Goal: Information Seeking & Learning: Check status

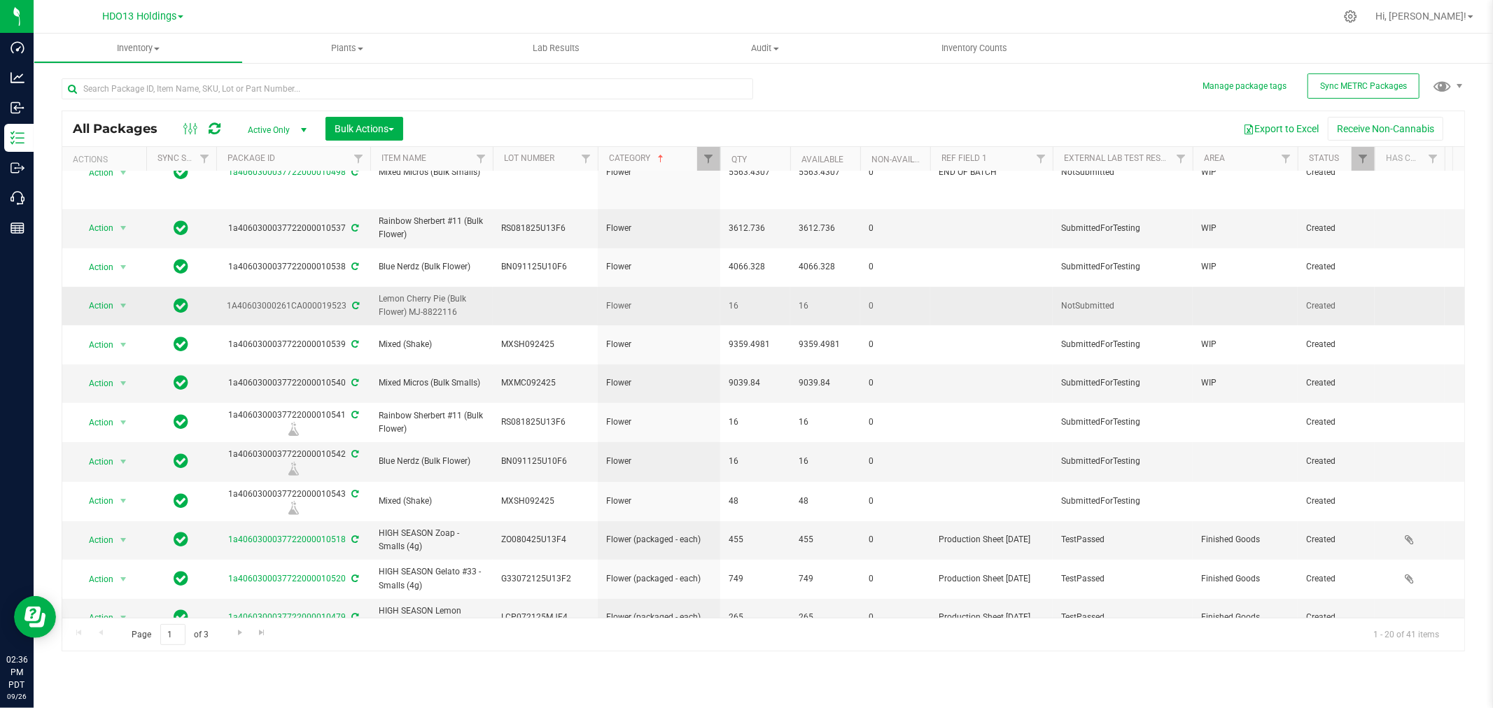
scroll to position [192, 0]
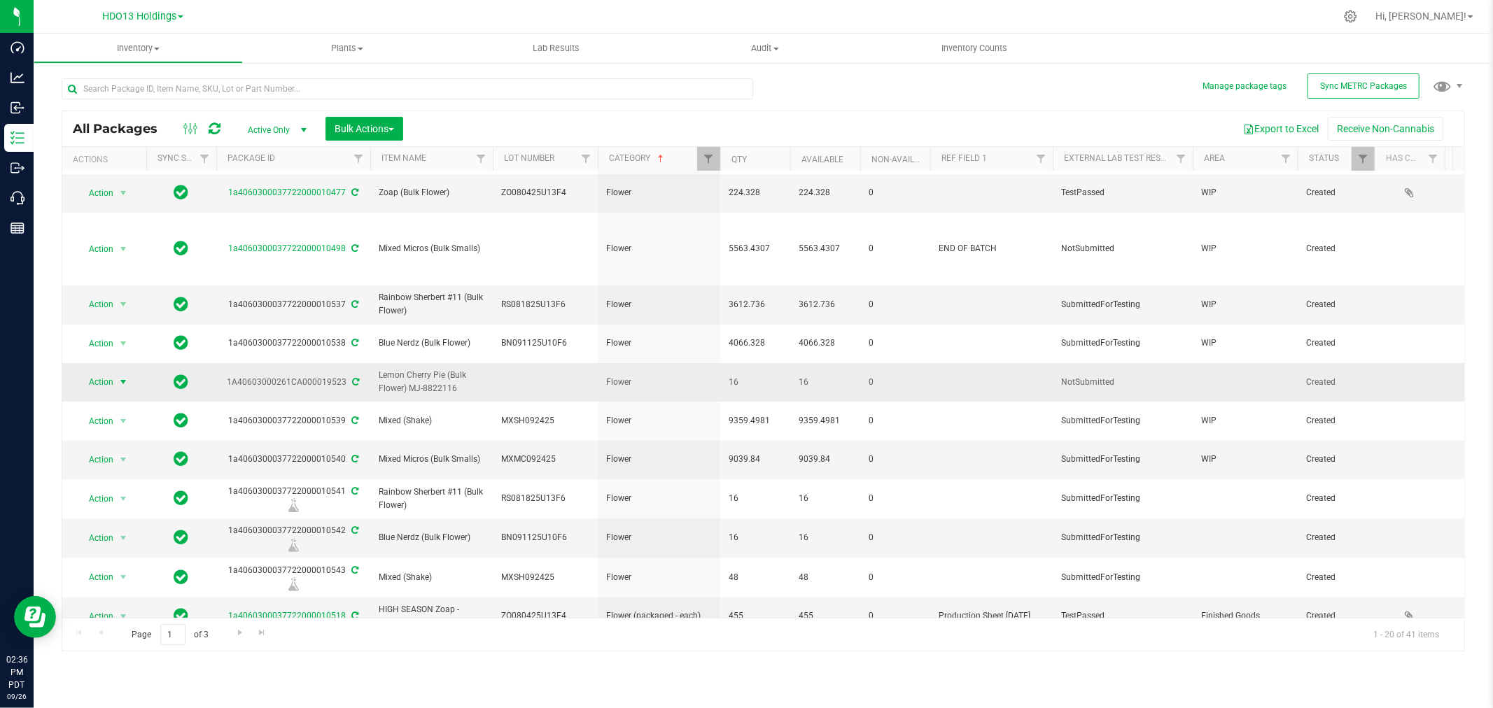
click at [113, 372] on span "Action" at bounding box center [95, 382] width 38 height 20
click at [115, 416] on li "Create package" at bounding box center [121, 411] width 88 height 21
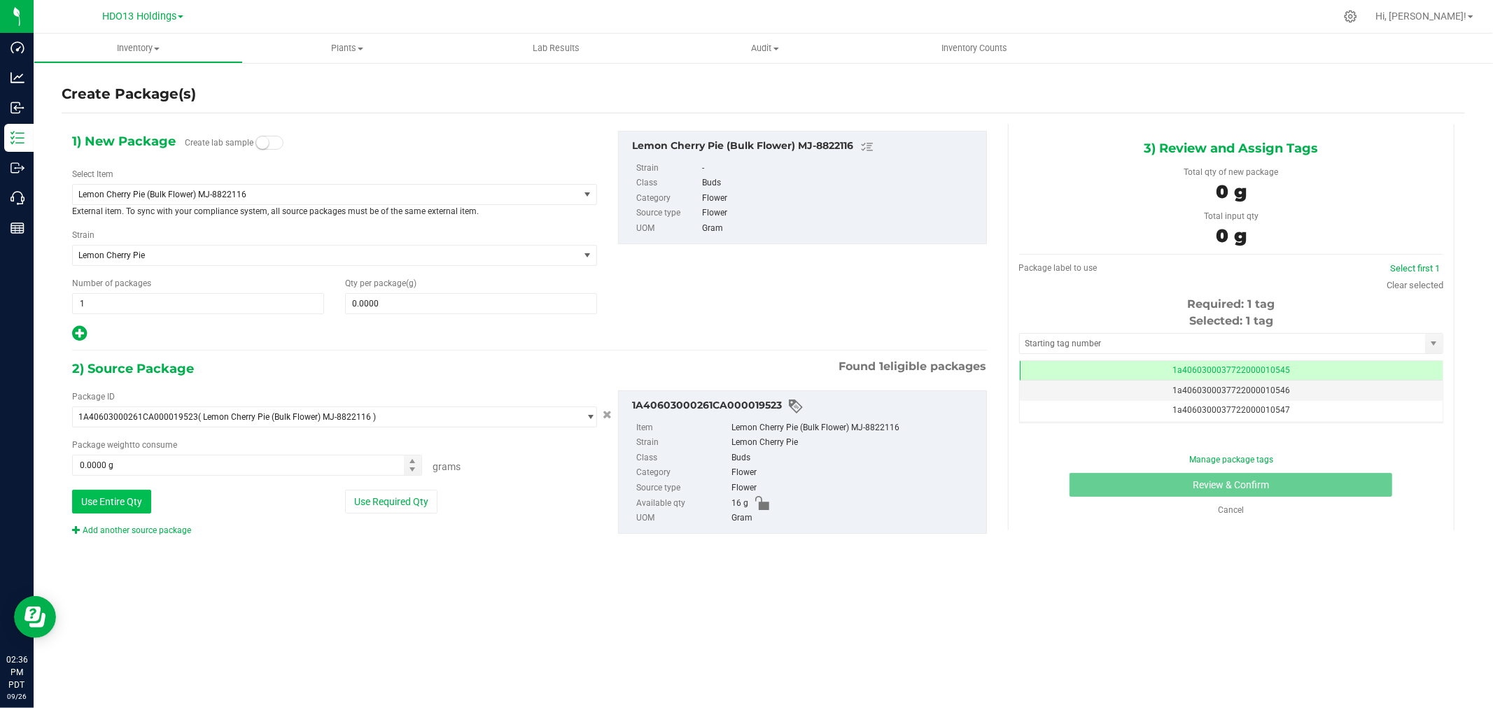
click at [129, 505] on button "Use Entire Qty" at bounding box center [111, 502] width 79 height 24
type input "16.0000 g"
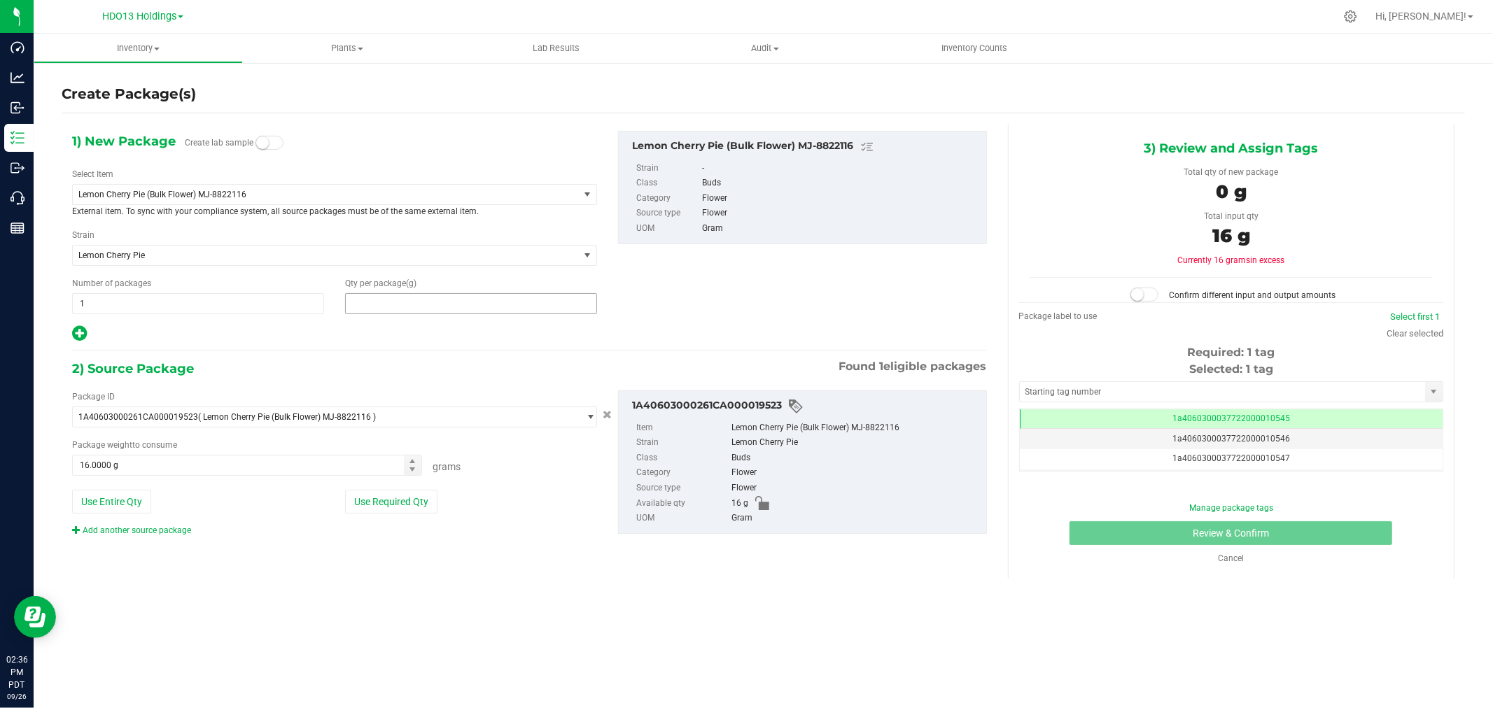
click at [418, 305] on span at bounding box center [471, 303] width 252 height 21
type input "0.0000"
click at [283, 184] on span "Lemon Cherry Pie (Bulk Flower) MJ-8822116" at bounding box center [334, 194] width 525 height 21
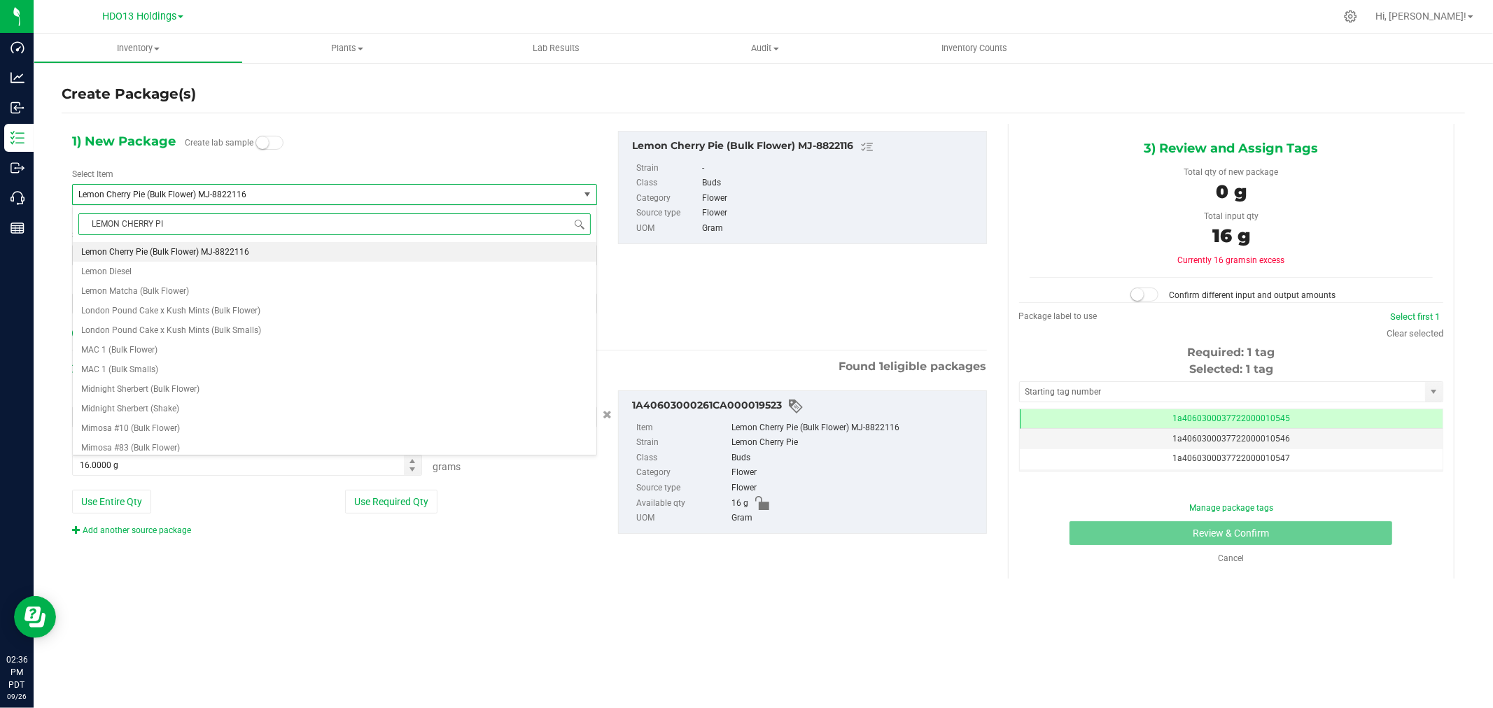
type input "LEMON CHERRY PIE"
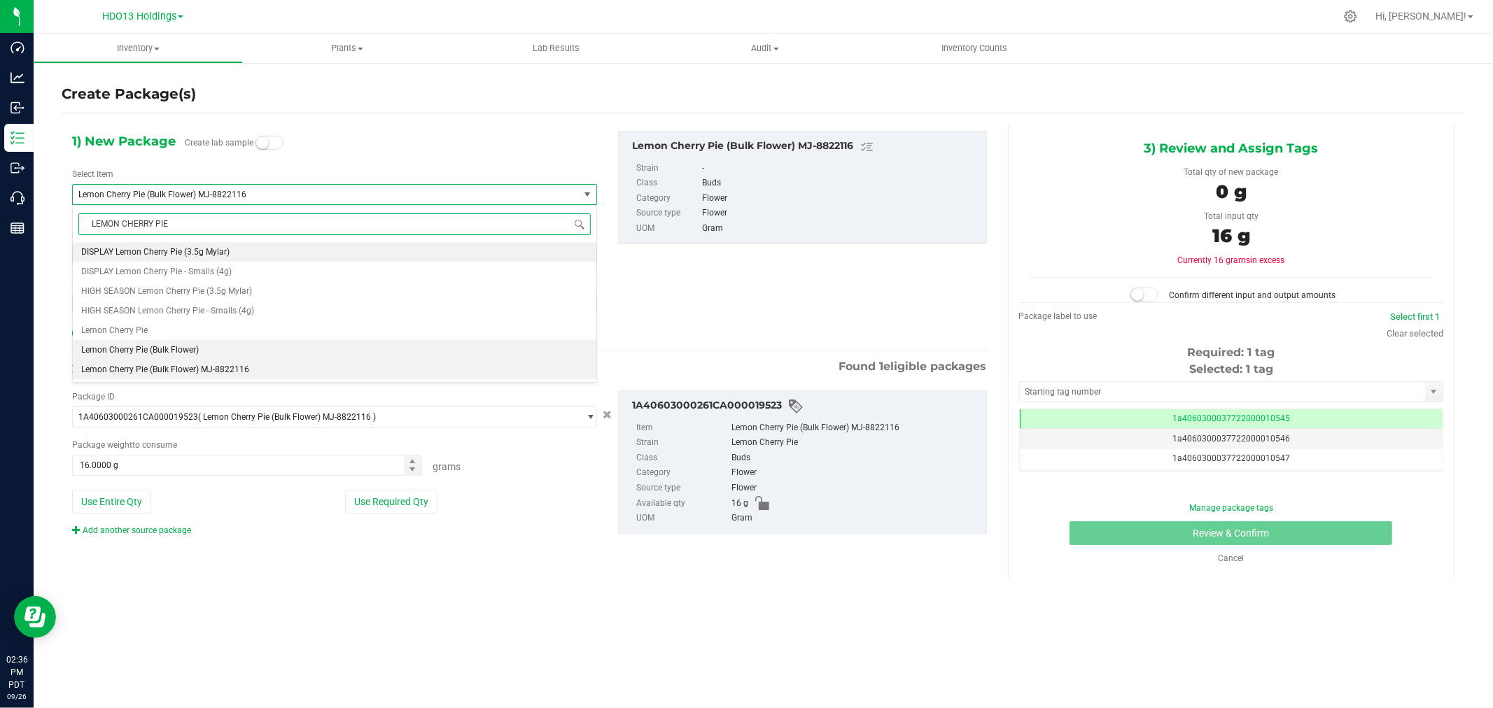
click at [173, 350] on span "Lemon Cherry Pie (Bulk Flower)" at bounding box center [140, 350] width 118 height 10
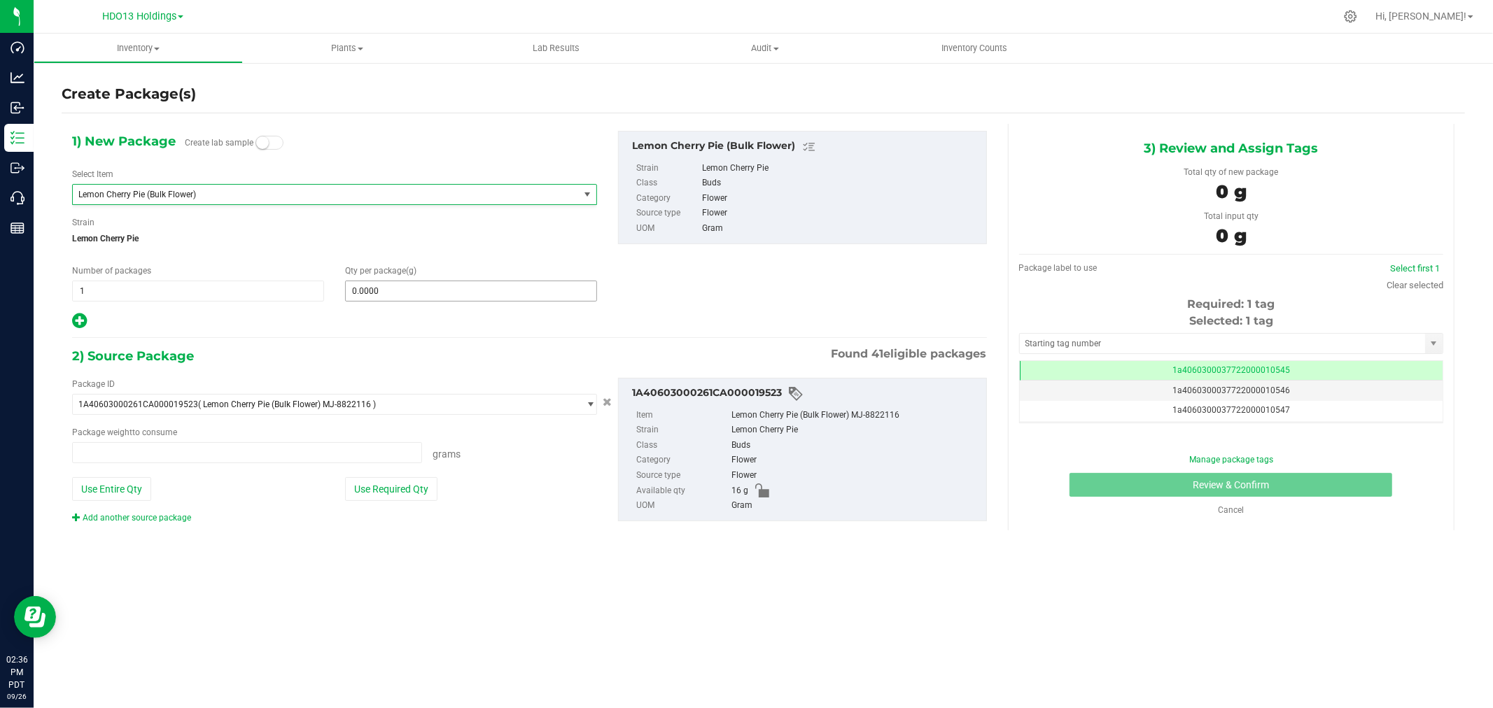
type input "0.0000"
type input "0.0000 g"
click at [507, 297] on span at bounding box center [471, 291] width 252 height 21
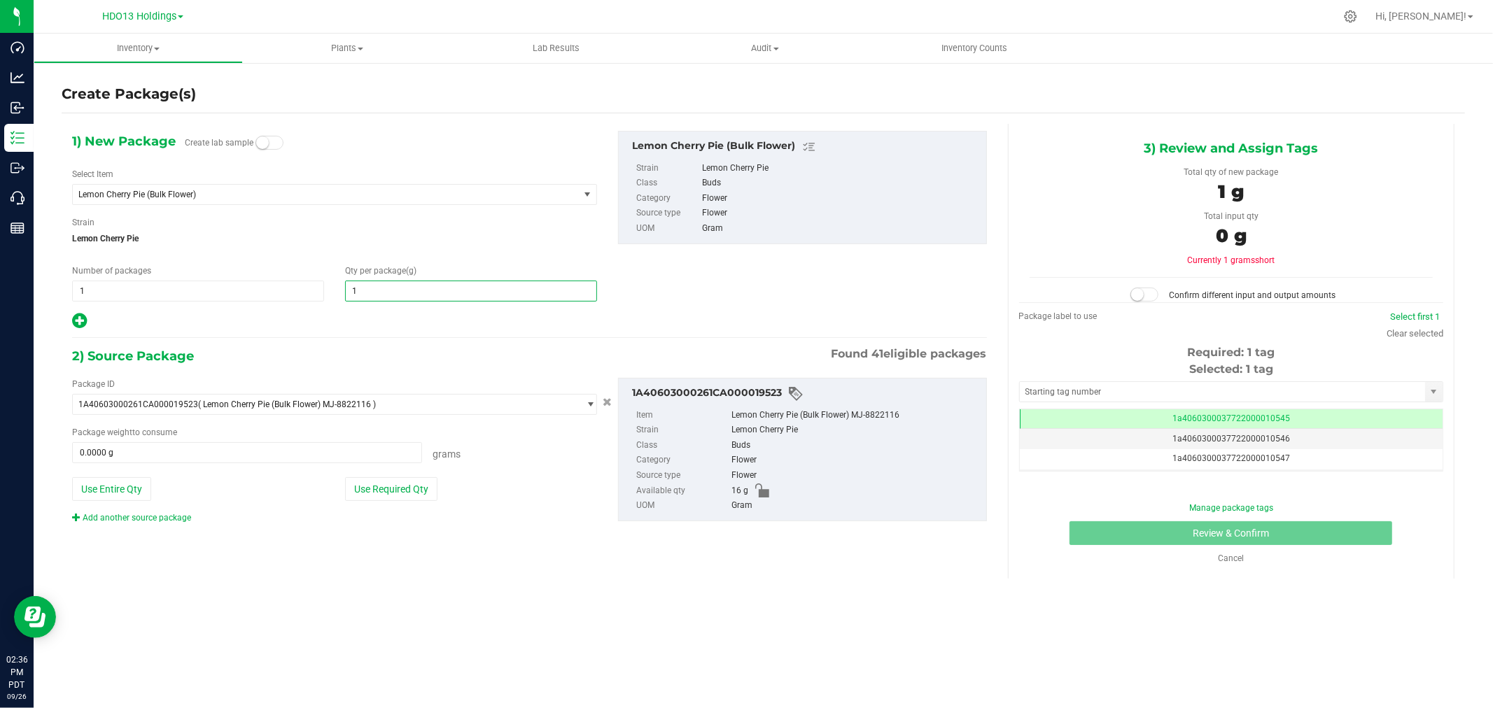
type input "16"
type input "16.0000"
click at [129, 486] on button "Use Entire Qty" at bounding box center [111, 489] width 79 height 24
type input "16.0000 g"
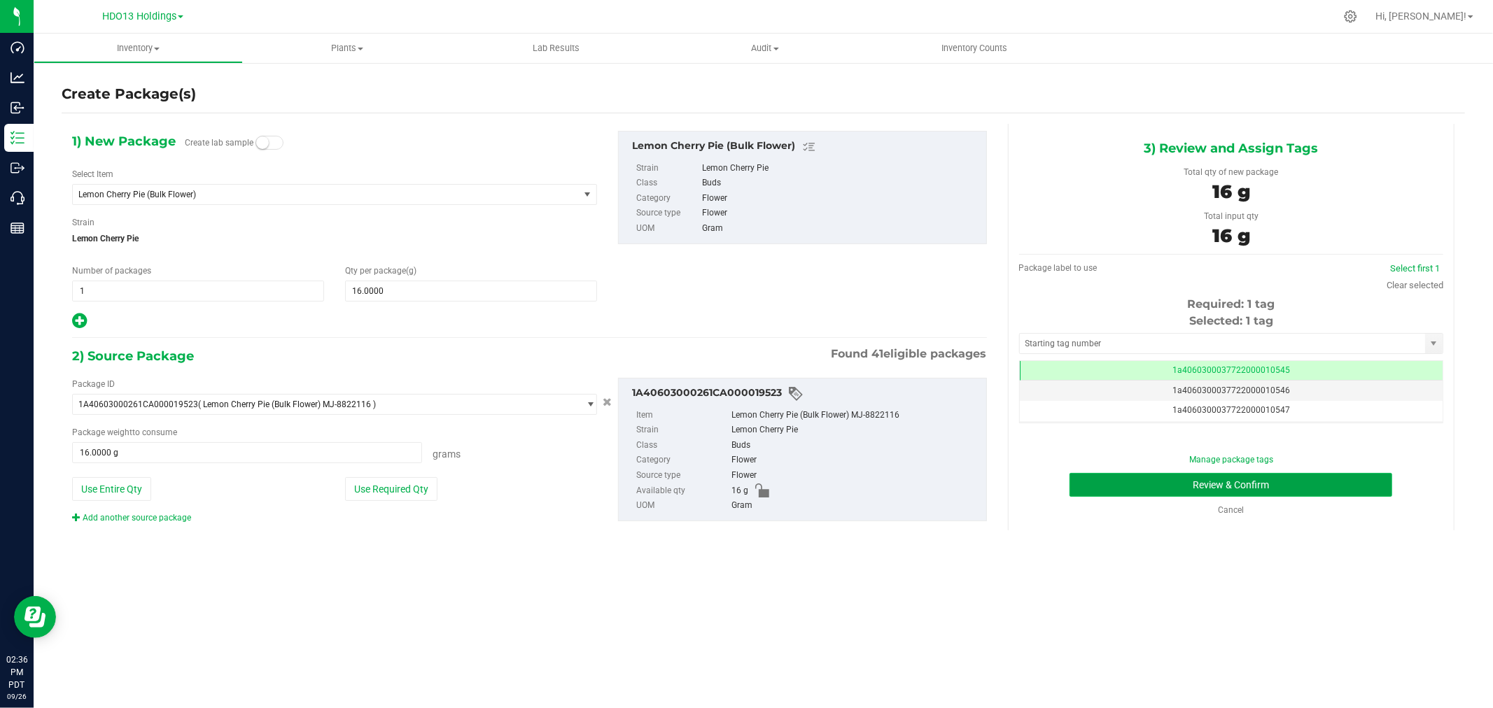
click at [1134, 484] on button "Review & Confirm" at bounding box center [1230, 485] width 323 height 24
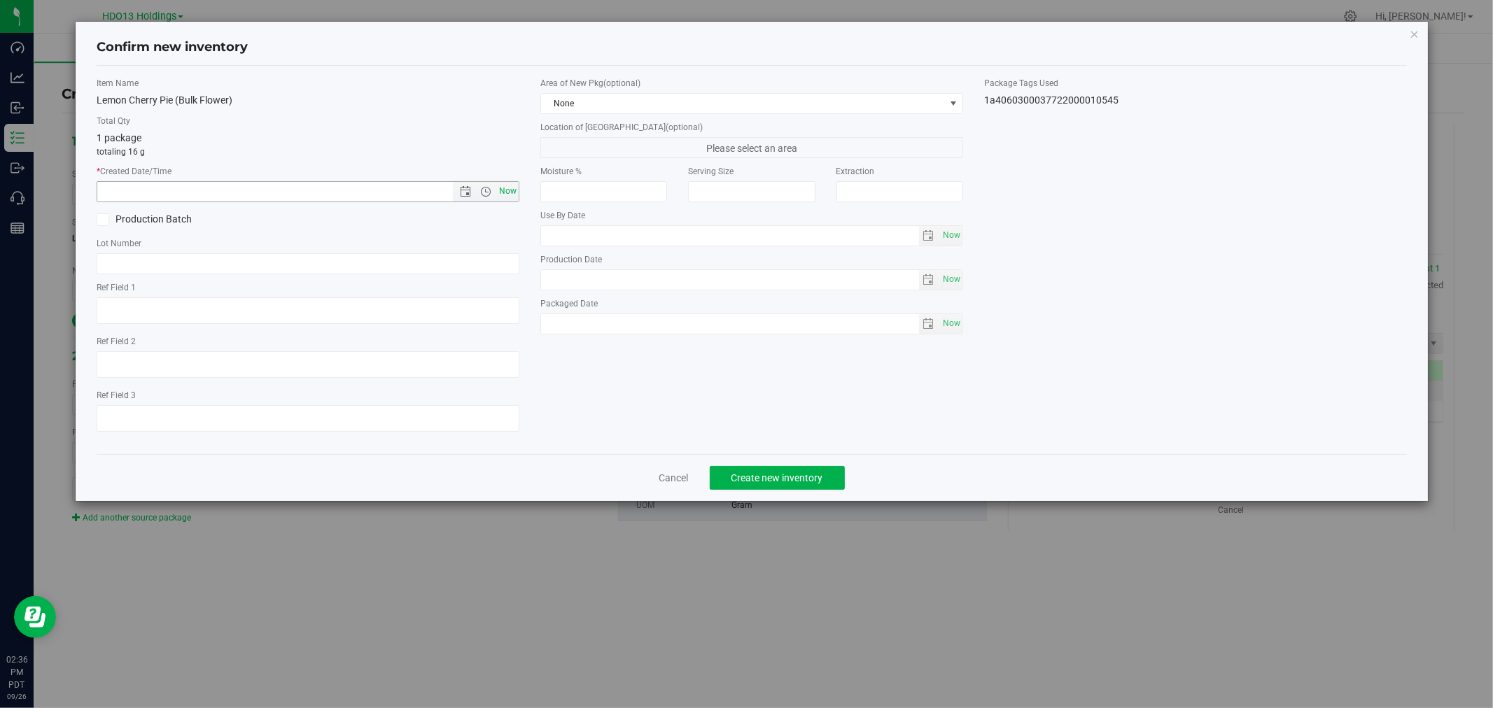
drag, startPoint x: 504, startPoint y: 187, endPoint x: 497, endPoint y: 188, distance: 7.0
click at [497, 188] on span "Now" at bounding box center [508, 191] width 24 height 20
type input "[DATE] 2:36 PM"
click at [810, 472] on button "Create new inventory" at bounding box center [777, 478] width 135 height 24
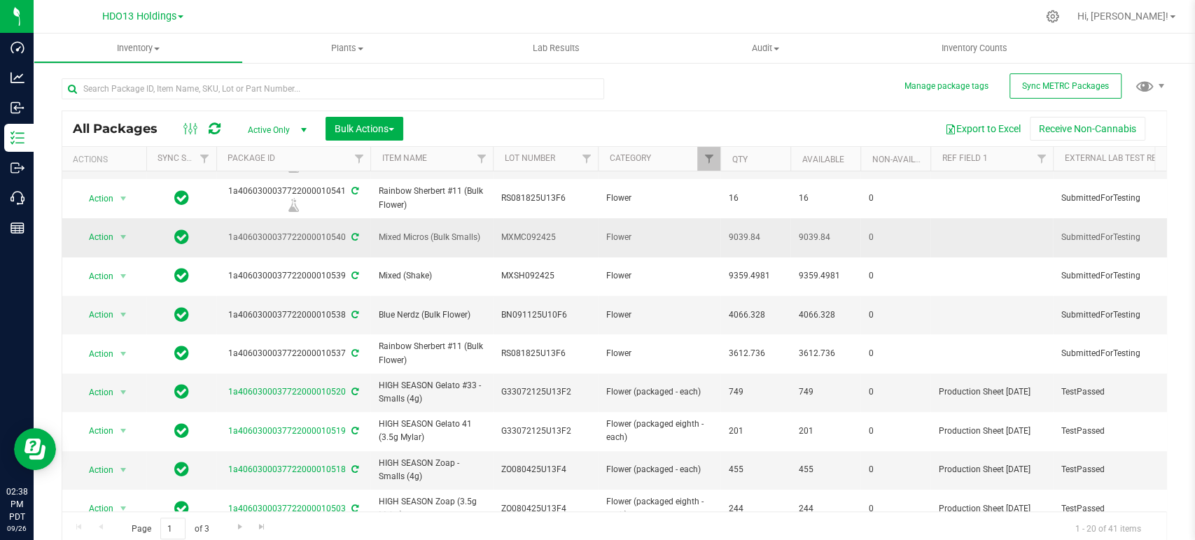
scroll to position [155, 0]
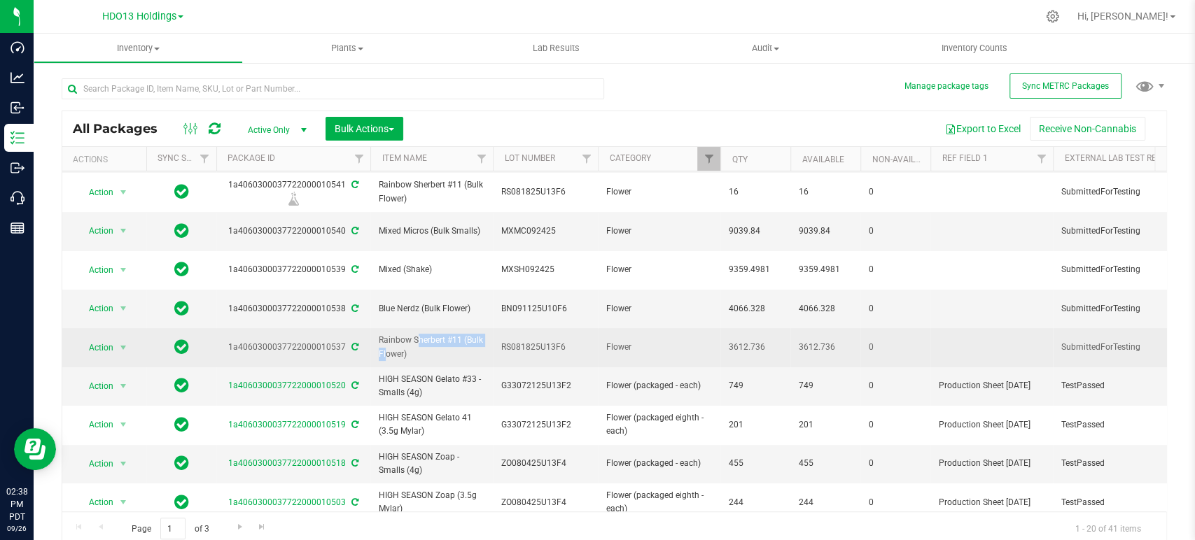
drag, startPoint x: 462, startPoint y: 322, endPoint x: 373, endPoint y: 318, distance: 89.0
click at [373, 328] on td "Rainbow Sherbert #11 (Bulk Flower)" at bounding box center [431, 347] width 122 height 38
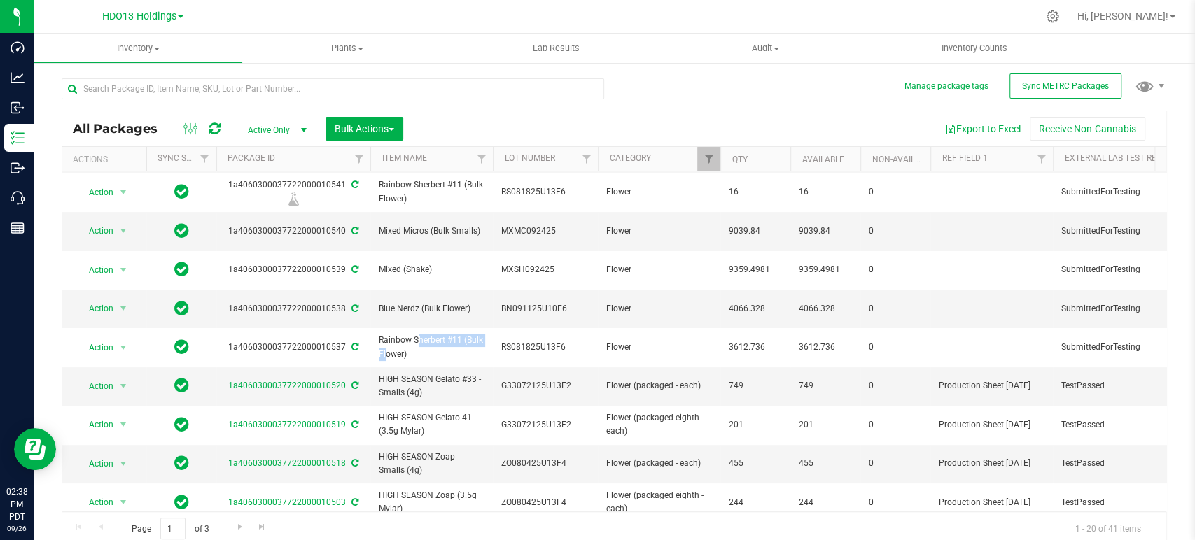
copy span "Rainbow Sherbert #11"
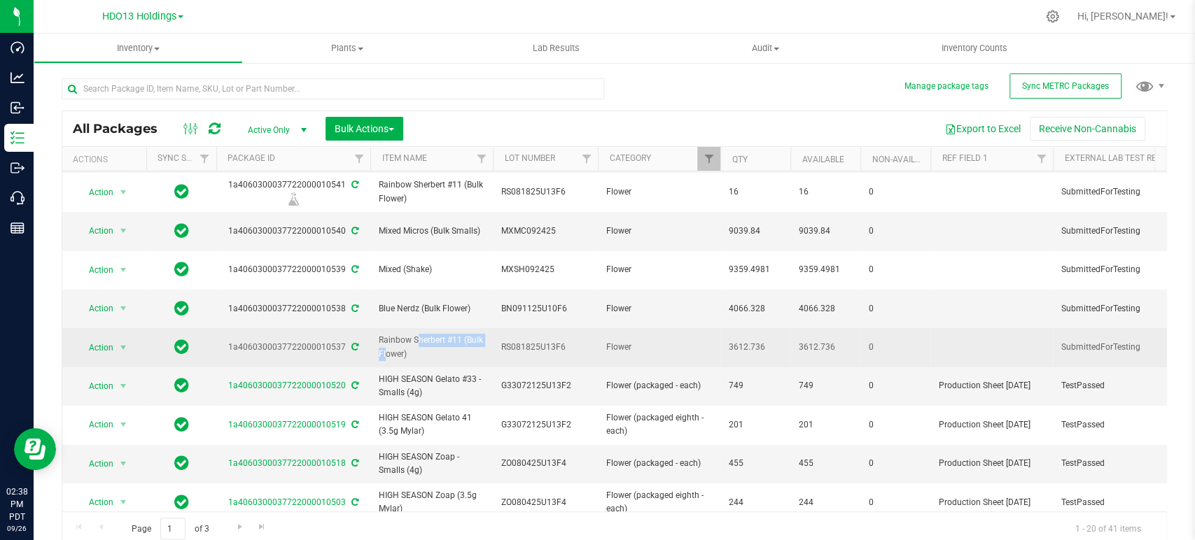
click at [560, 341] on span "RS081825U13F6" at bounding box center [545, 347] width 88 height 13
drag, startPoint x: 570, startPoint y: 333, endPoint x: 490, endPoint y: 329, distance: 80.6
drag, startPoint x: 345, startPoint y: 332, endPoint x: 185, endPoint y: 316, distance: 160.4
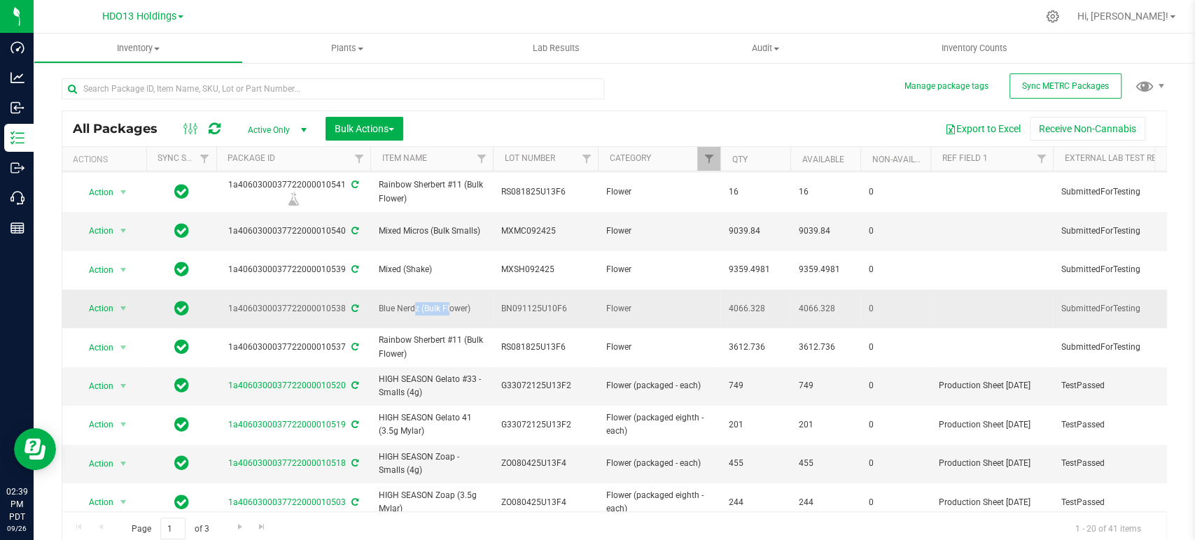
drag, startPoint x: 420, startPoint y: 291, endPoint x: 376, endPoint y: 289, distance: 44.1
click at [376, 290] on td "Blue Nerdz (Bulk Flower)" at bounding box center [431, 309] width 122 height 38
drag, startPoint x: 568, startPoint y: 289, endPoint x: 480, endPoint y: 287, distance: 88.2
drag, startPoint x: 342, startPoint y: 290, endPoint x: 214, endPoint y: 290, distance: 128.1
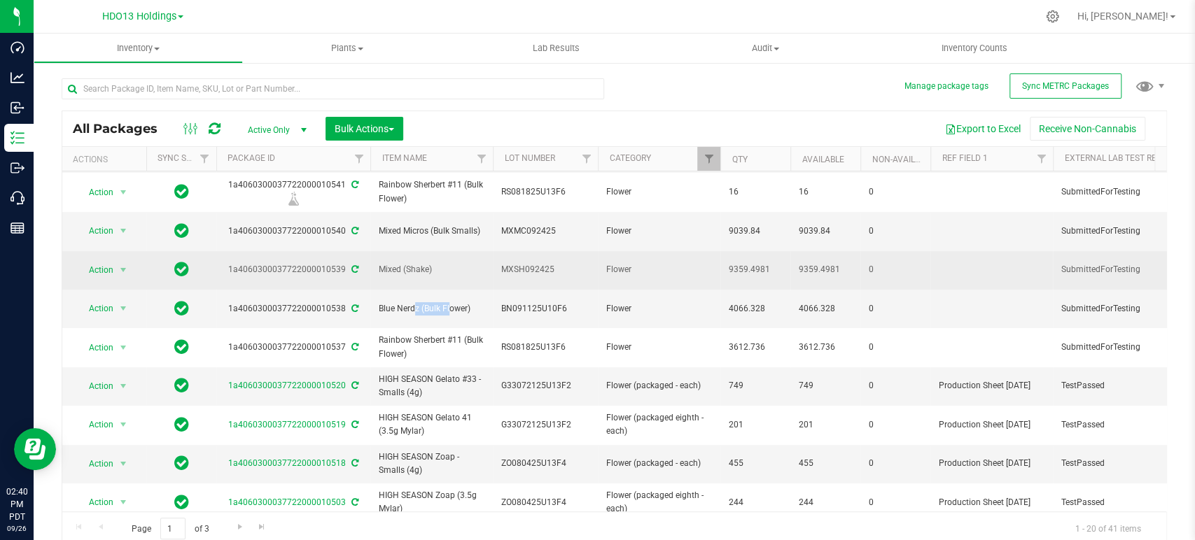
drag, startPoint x: 398, startPoint y: 256, endPoint x: 364, endPoint y: 256, distance: 34.3
click at [554, 251] on td "MXSH092425" at bounding box center [545, 270] width 105 height 38
drag, startPoint x: 548, startPoint y: 261, endPoint x: 438, endPoint y: 261, distance: 109.9
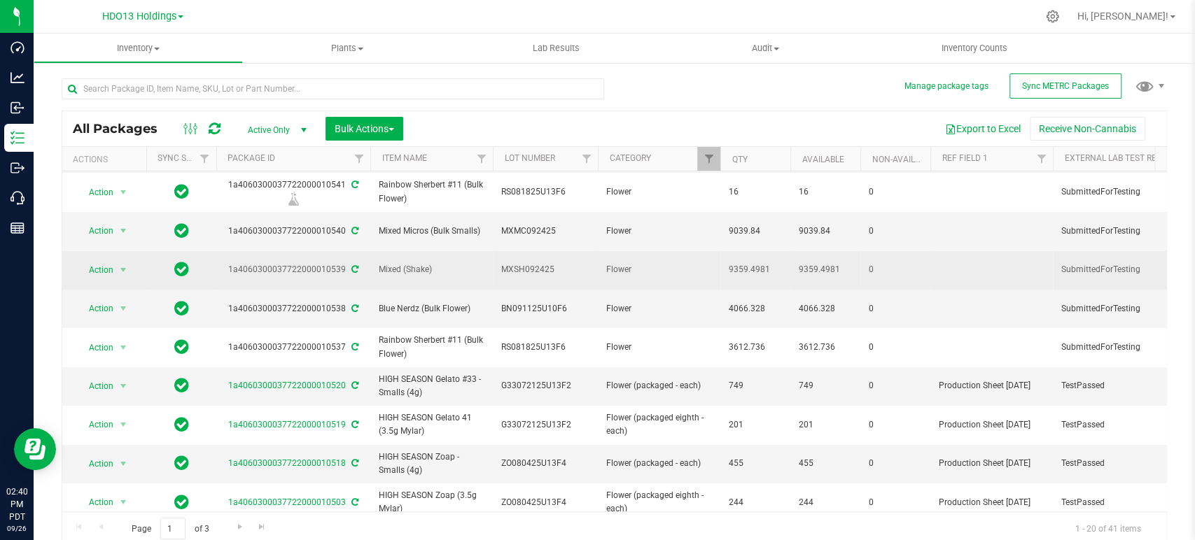
drag, startPoint x: 342, startPoint y: 258, endPoint x: 155, endPoint y: 242, distance: 188.2
click at [335, 263] on div "1a4060300037722000010539" at bounding box center [293, 269] width 158 height 13
drag, startPoint x: 346, startPoint y: 257, endPoint x: 225, endPoint y: 256, distance: 121.1
click at [225, 263] on div "1a4060300037722000010539" at bounding box center [293, 269] width 158 height 13
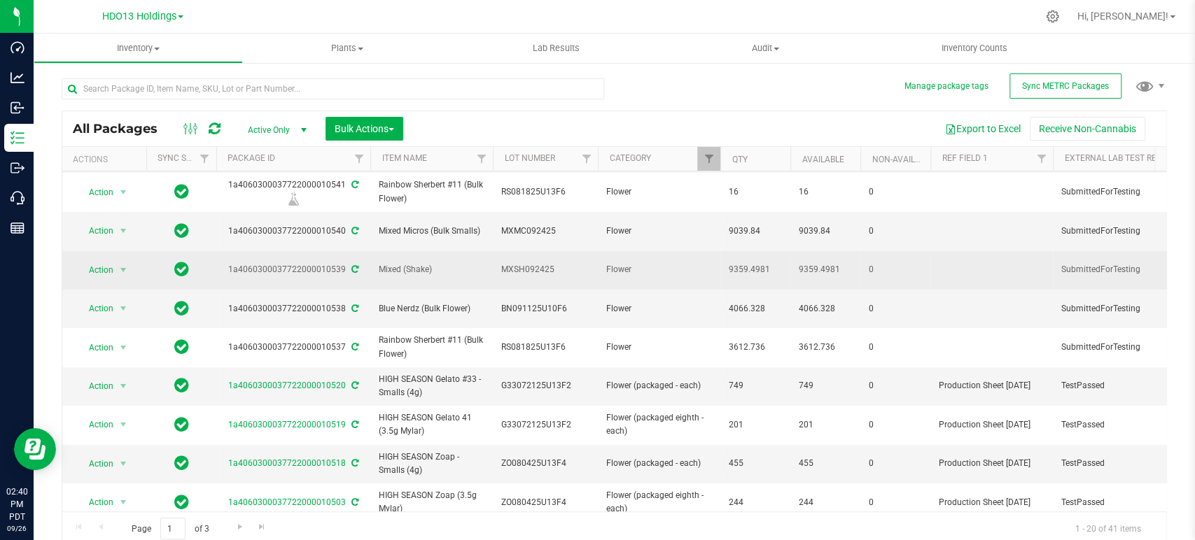
copy div "1a4060300037722000010539"
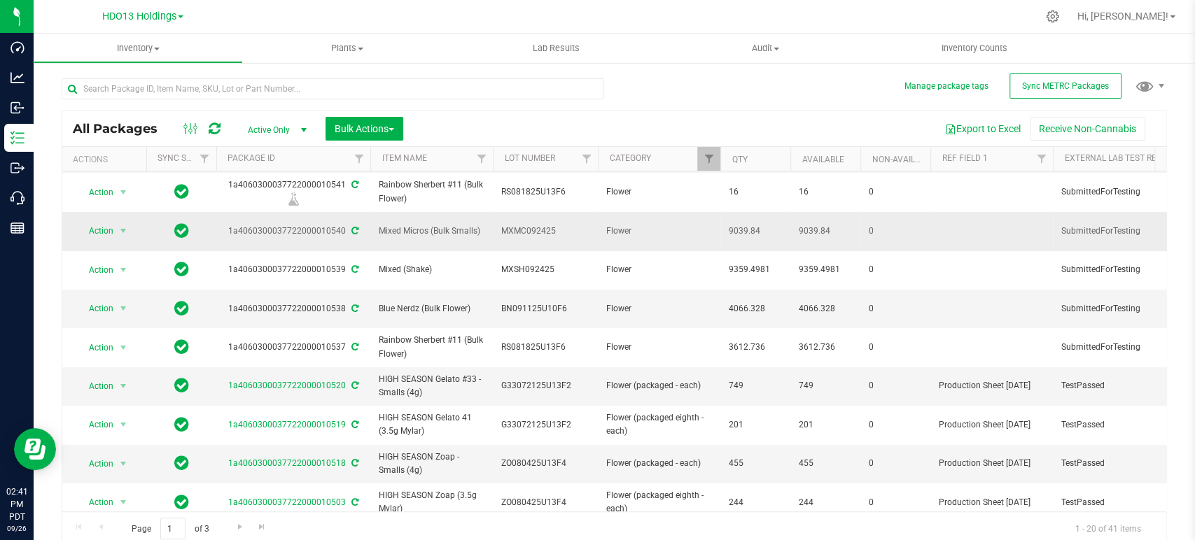
drag, startPoint x: 419, startPoint y: 230, endPoint x: 372, endPoint y: 229, distance: 46.9
click at [372, 229] on td "Mixed Micros (Bulk Smalls)" at bounding box center [431, 231] width 122 height 38
copy span "Mixed Micros (Bulk Smalls)"
click at [567, 229] on span "MXMC092425" at bounding box center [545, 231] width 88 height 13
click at [566, 224] on input "MXMC092425" at bounding box center [542, 231] width 100 height 22
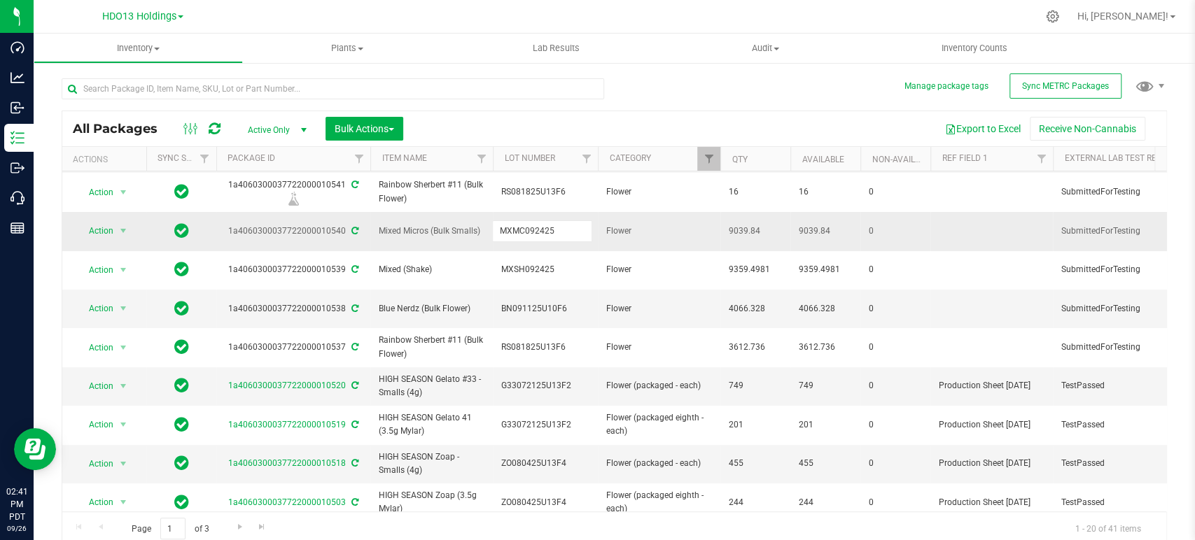
drag, startPoint x: 565, startPoint y: 226, endPoint x: 465, endPoint y: 215, distance: 100.7
type input "C"
click at [575, 234] on td "C" at bounding box center [545, 231] width 105 height 38
drag, startPoint x: 529, startPoint y: 222, endPoint x: 418, endPoint y: 223, distance: 111.3
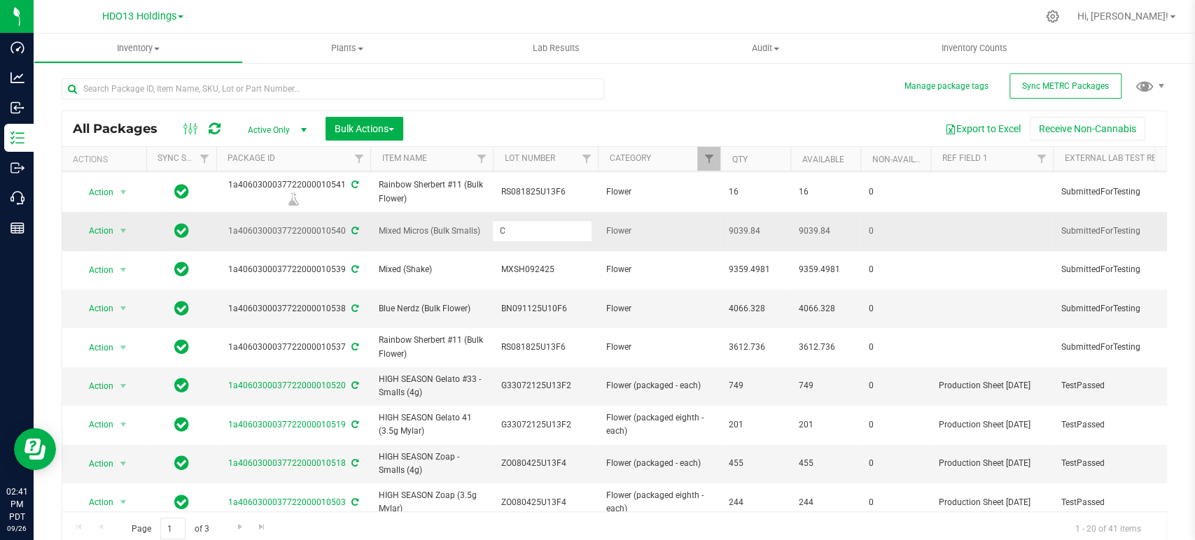
type input "MXMC092425"
click at [680, 105] on div "All Packages Active Only Active Only Lab Samples Locked All External Internal B…" at bounding box center [614, 305] width 1105 height 481
drag, startPoint x: 344, startPoint y: 225, endPoint x: 224, endPoint y: 239, distance: 121.2
click at [224, 239] on td "1a4060300037722000010540" at bounding box center [293, 231] width 154 height 38
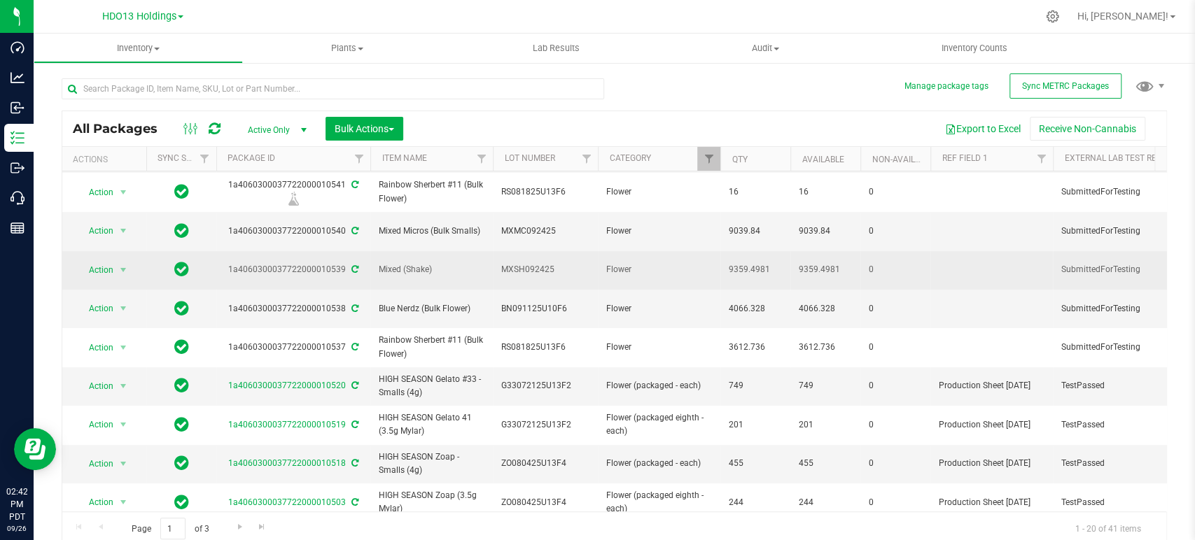
copy div "1a4060300037722000010540"
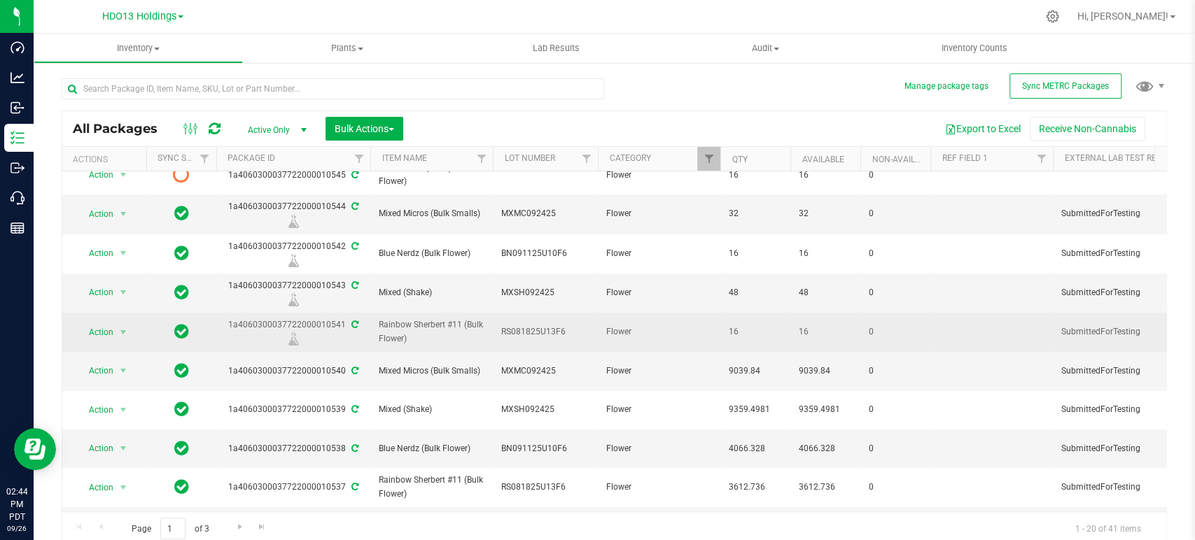
scroll to position [0, 0]
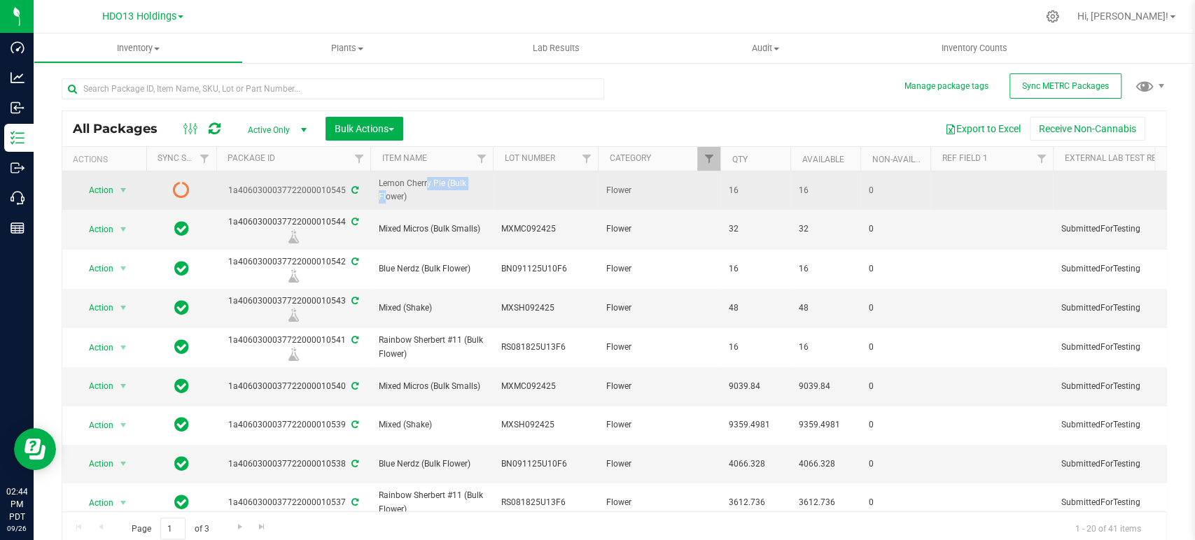
click at [386, 178] on span "Lemon Cherry Pie (Bulk Flower)" at bounding box center [432, 190] width 106 height 27
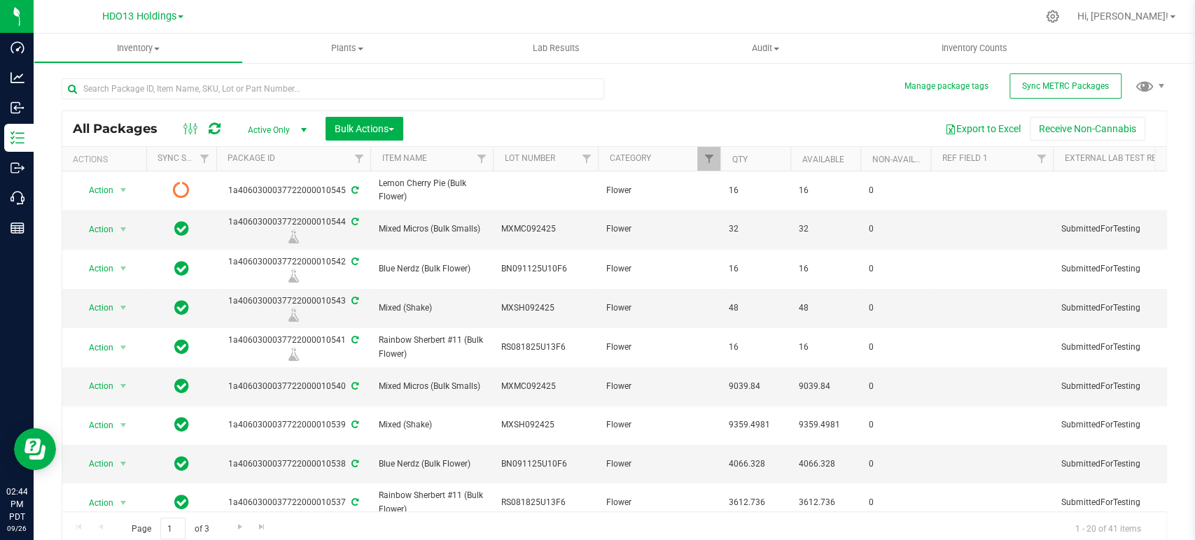
drag, startPoint x: 566, startPoint y: 118, endPoint x: 530, endPoint y: 127, distance: 37.5
click at [567, 118] on div "Export to Excel Receive Non-Cannabis" at bounding box center [785, 129] width 742 height 24
click at [215, 129] on icon at bounding box center [215, 129] width 12 height 14
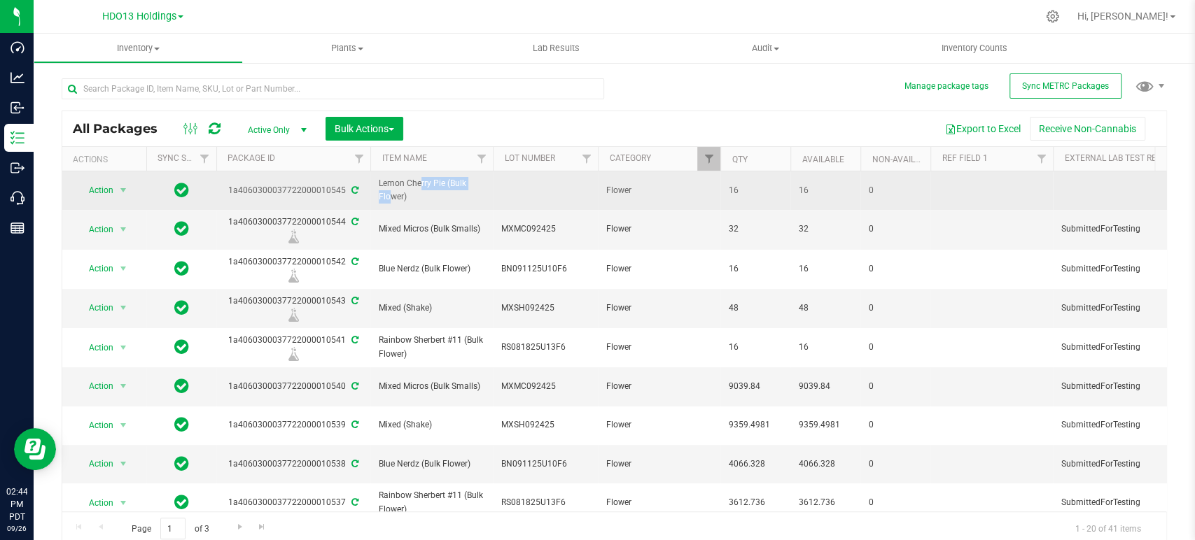
drag, startPoint x: 446, startPoint y: 181, endPoint x: 374, endPoint y: 178, distance: 72.1
click at [372, 177] on td "Lemon Cherry Pie (Bulk Flower)" at bounding box center [431, 190] width 122 height 38
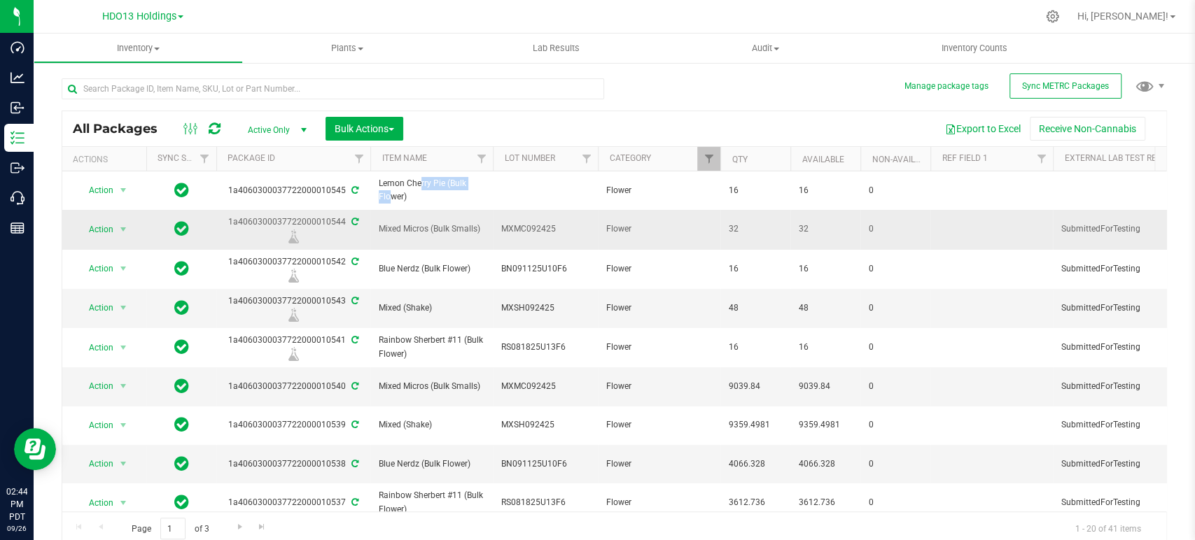
copy span "Lemon Cherry Pie"
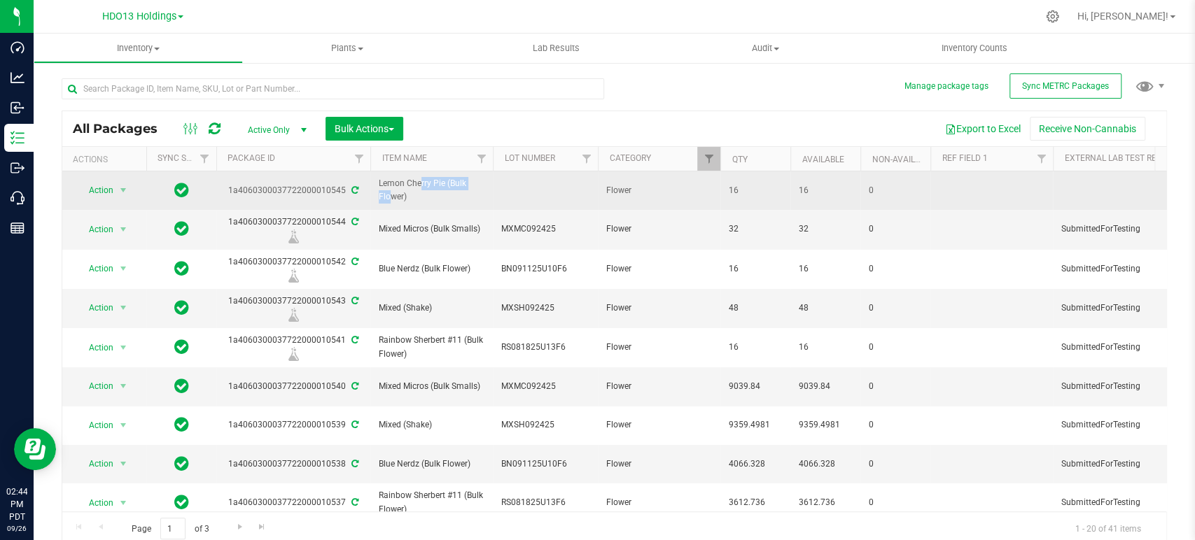
drag, startPoint x: 343, startPoint y: 185, endPoint x: 190, endPoint y: 196, distance: 152.9
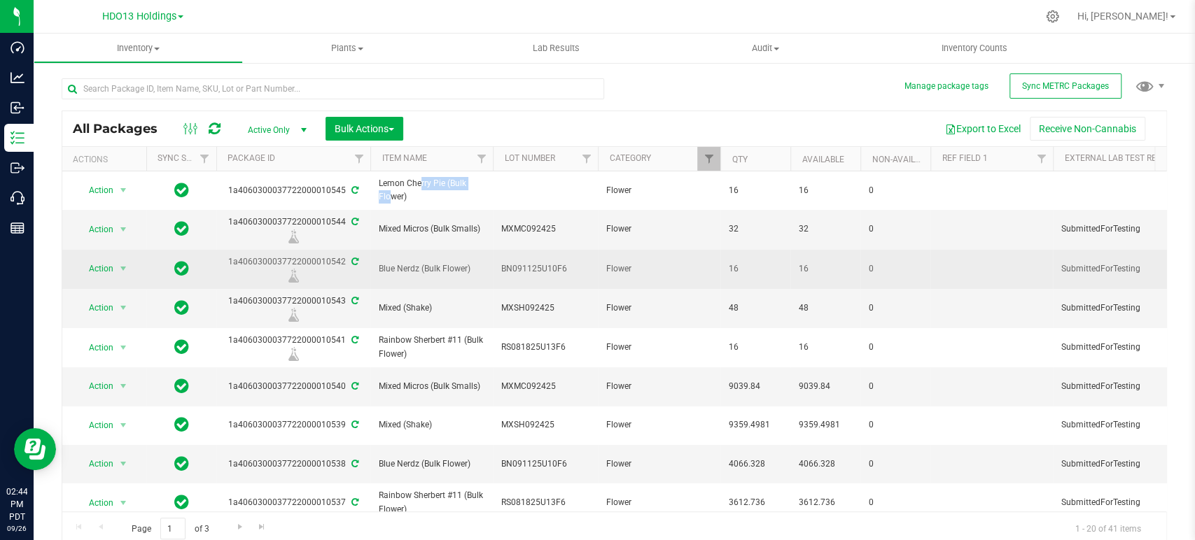
copy tr "1a4060300037722000010545"
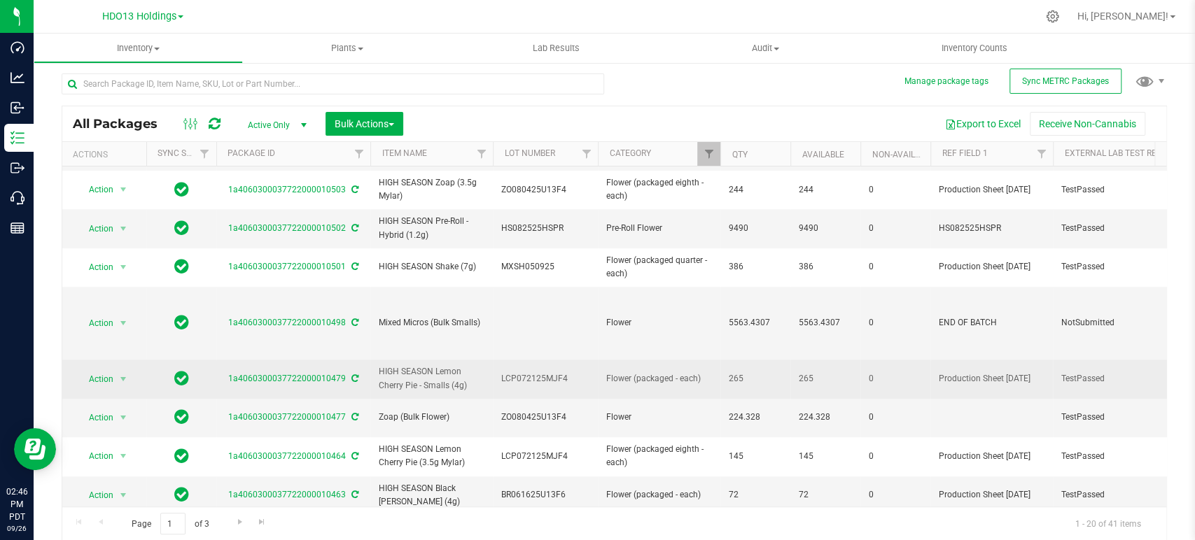
scroll to position [465, 0]
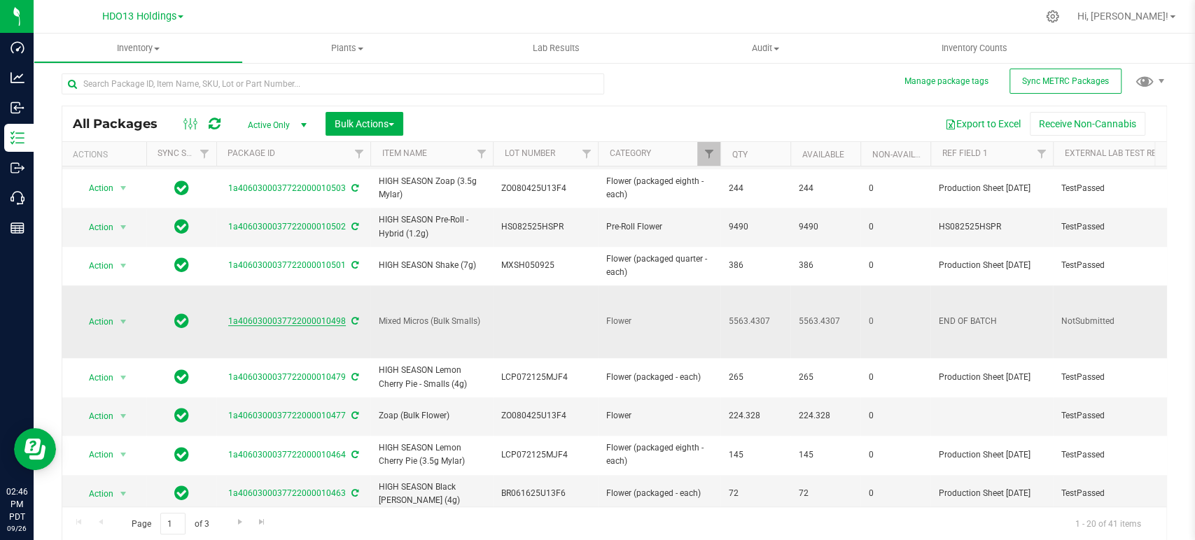
click at [318, 316] on link "1a4060300037722000010498" at bounding box center [287, 321] width 118 height 10
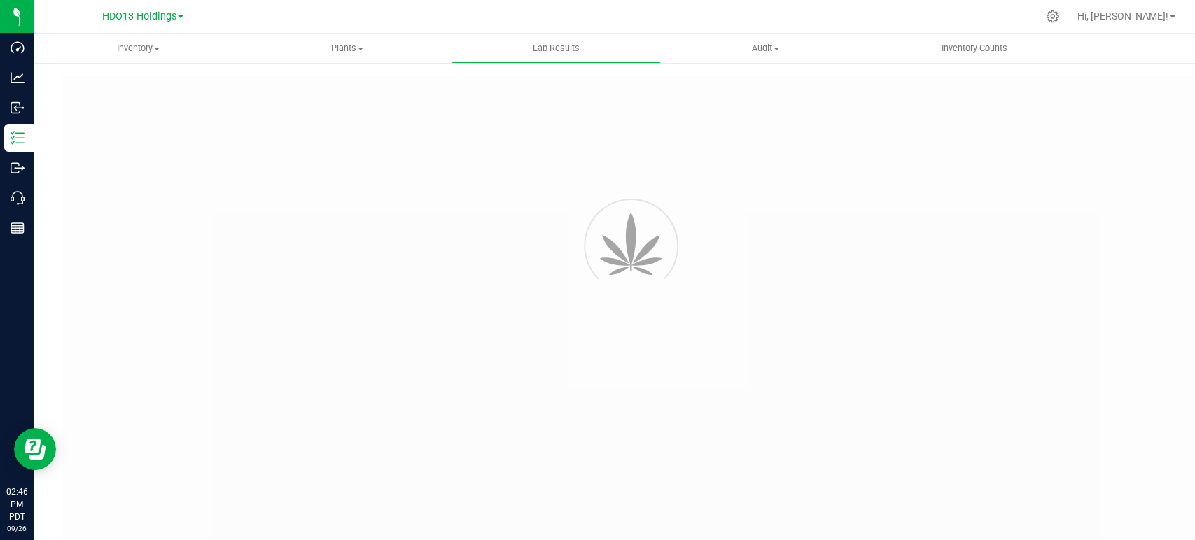
type input "1a4060300037722000010459"
type input "250807M003"
type input "1a4060300037722000010459"
type input "[DATE] 1:49 PM"
type input "[DATE]"
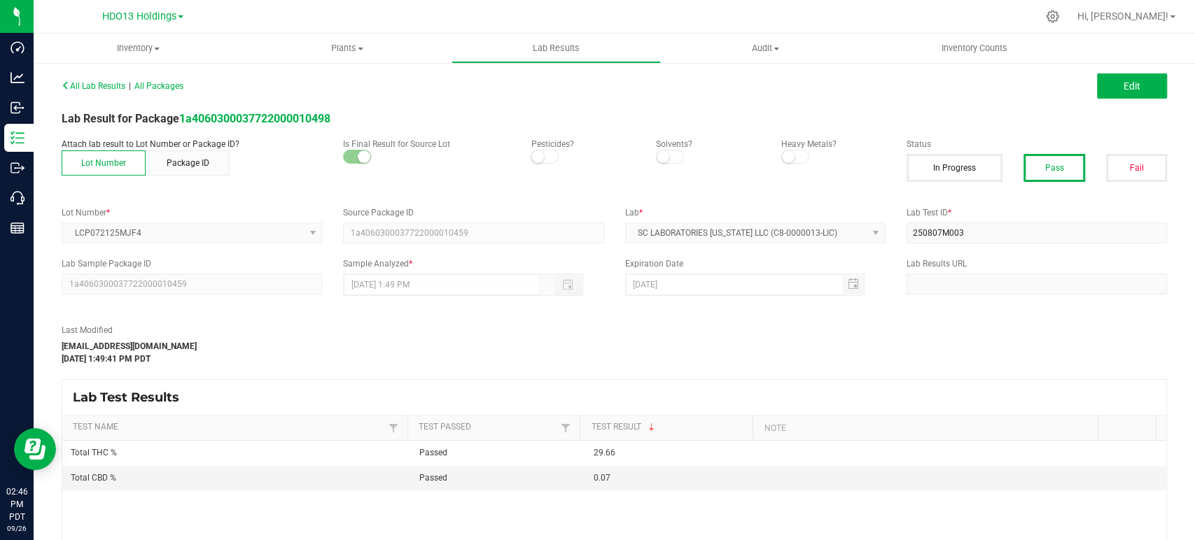
click at [965, 374] on div "All Lab Results | All Packages Edit Lab Result for Package 1a406030003772200001…" at bounding box center [614, 344] width 1105 height 536
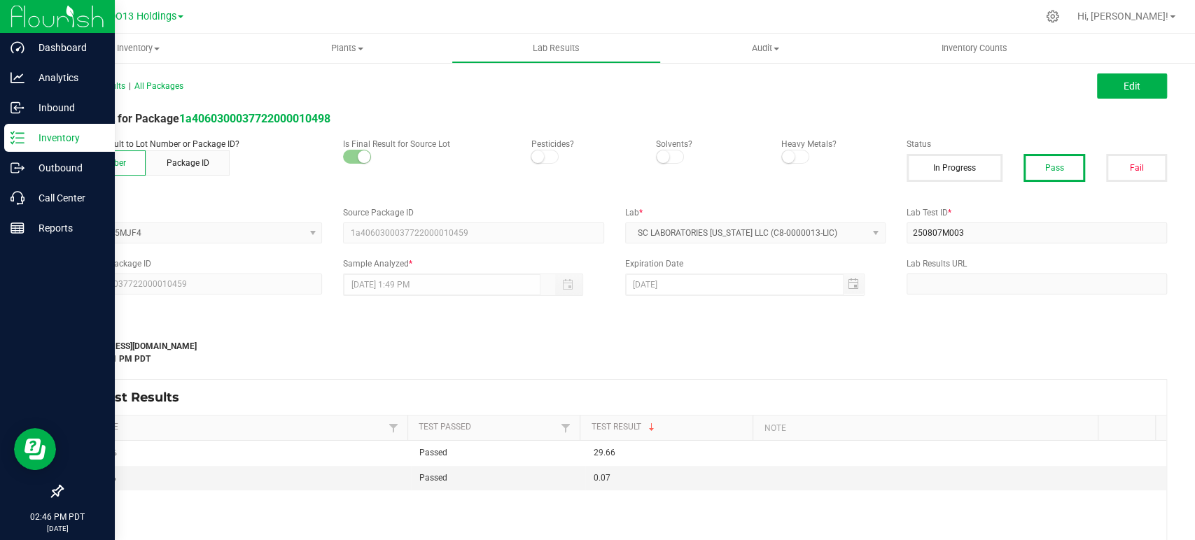
click at [21, 131] on icon at bounding box center [17, 138] width 14 height 14
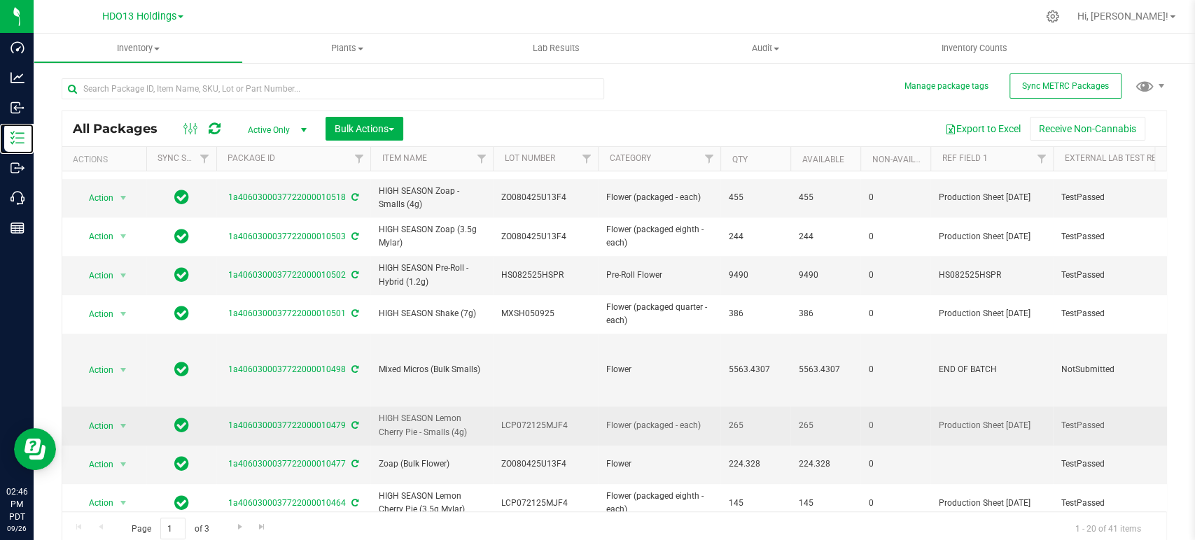
scroll to position [465, 0]
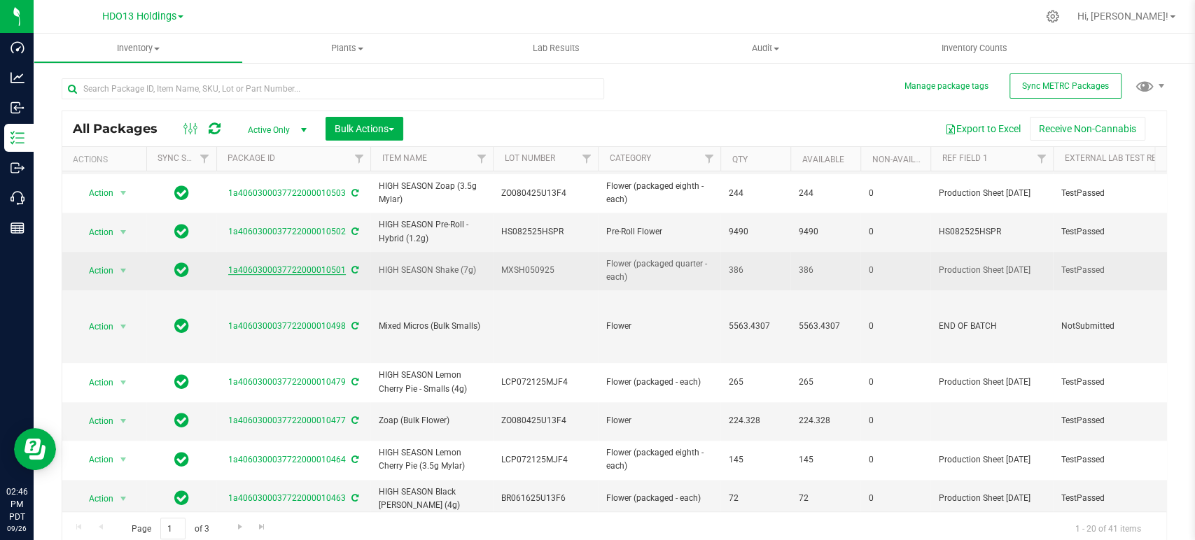
click at [311, 265] on link "1a4060300037722000010501" at bounding box center [287, 270] width 118 height 10
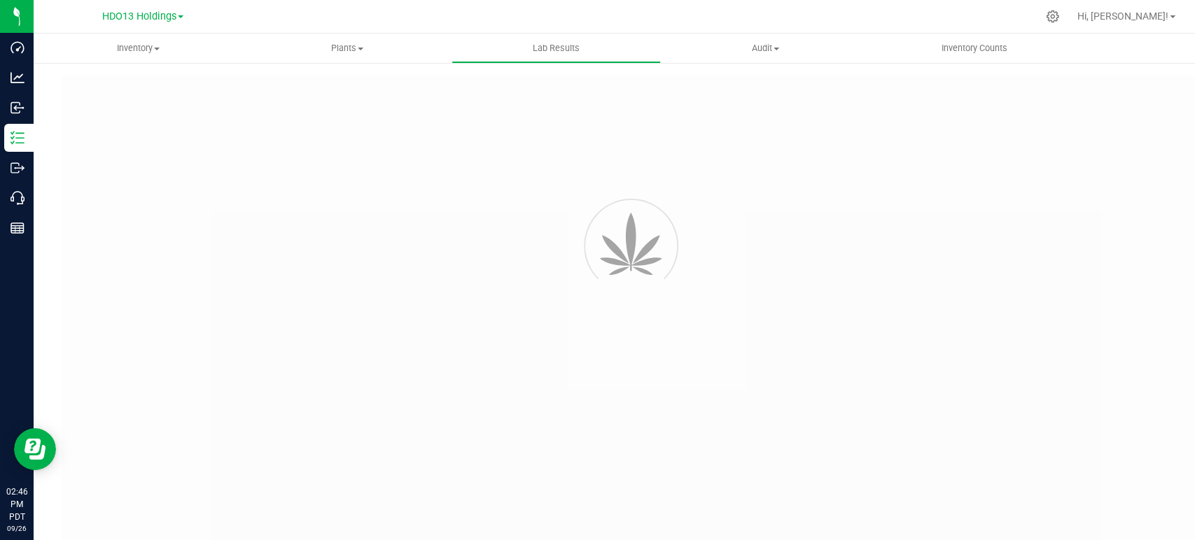
type input "1a4060300037722000010406"
type input "250714M010"
type input "1a4060300037722000010406"
type input "[DATE] 8:13 AM"
type input "[DATE]"
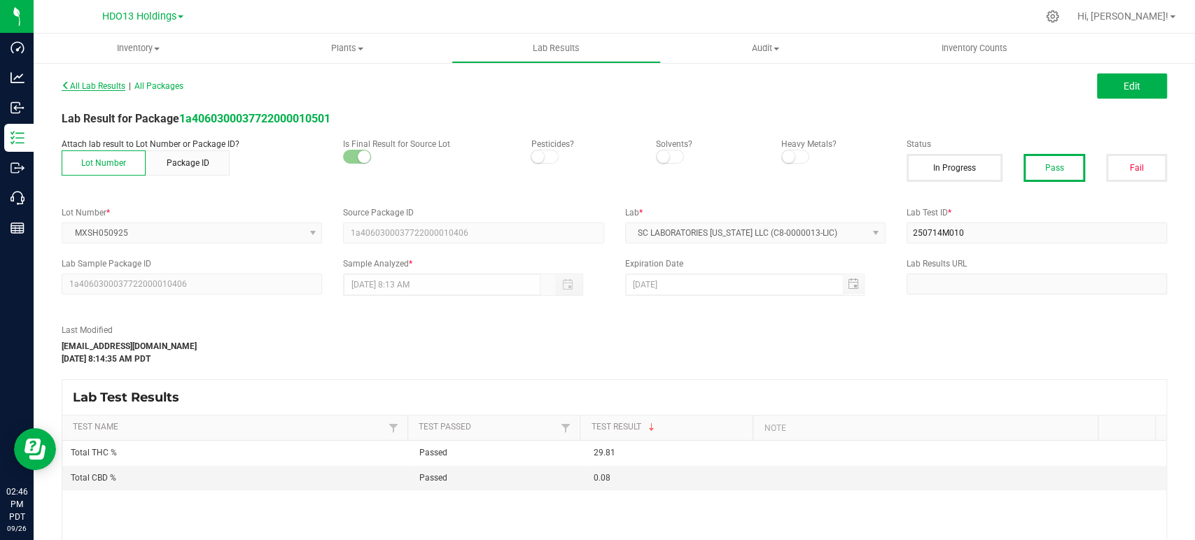
click at [77, 88] on span "All Lab Results" at bounding box center [94, 86] width 64 height 10
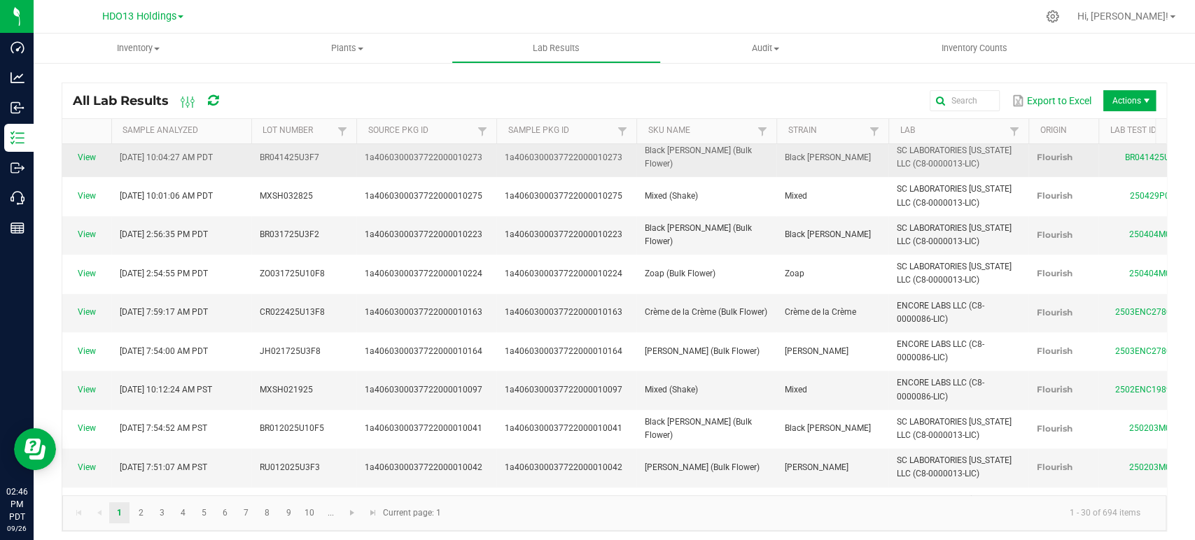
scroll to position [621, 0]
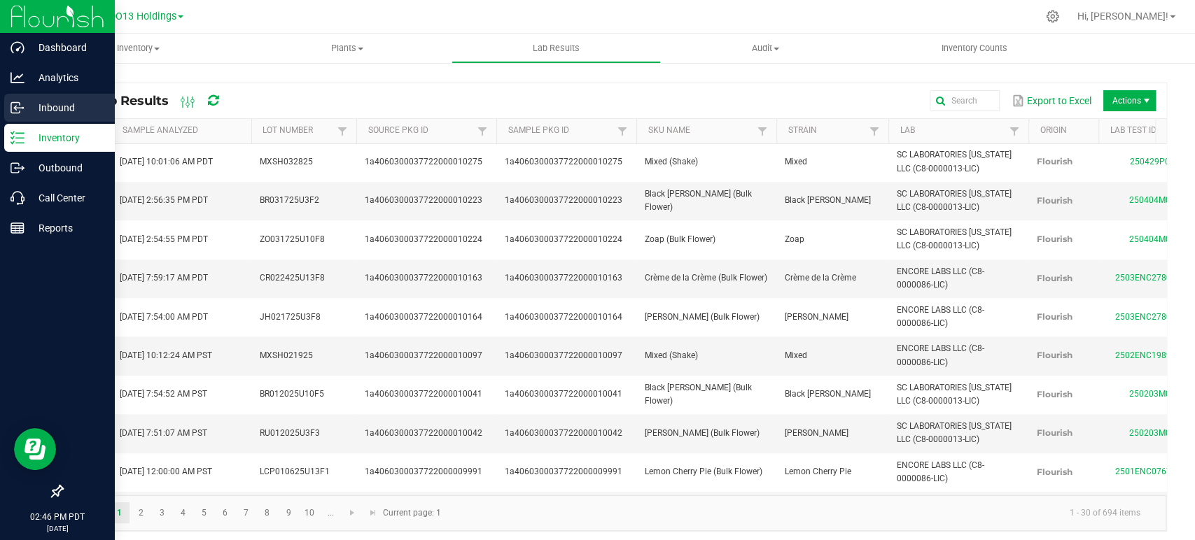
click at [25, 122] on link "Inbound" at bounding box center [57, 109] width 115 height 30
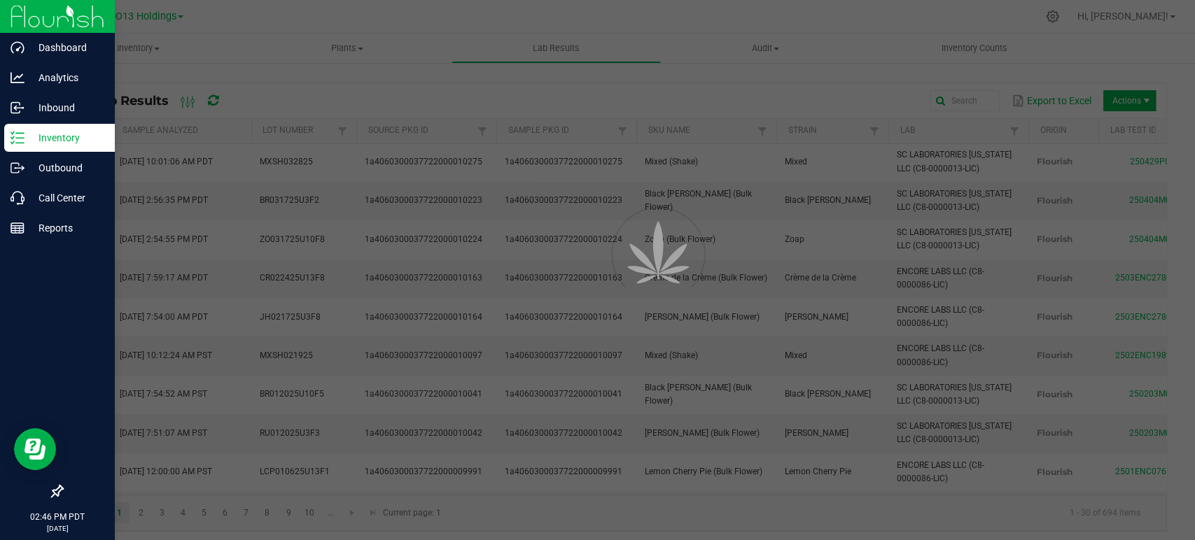
click at [60, 141] on p "Inventory" at bounding box center [66, 137] width 84 height 17
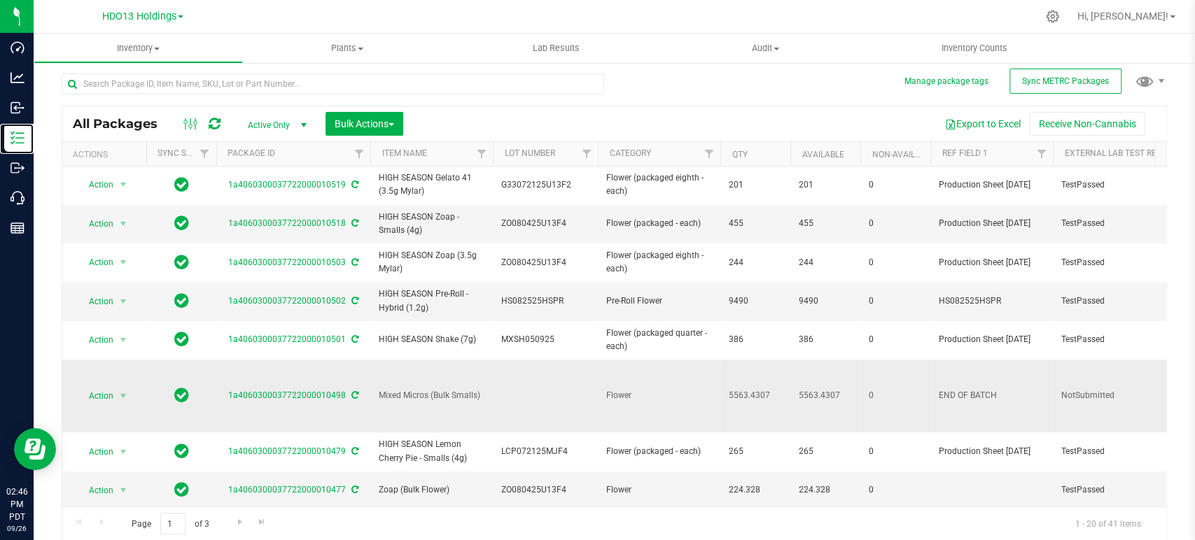
scroll to position [386, 0]
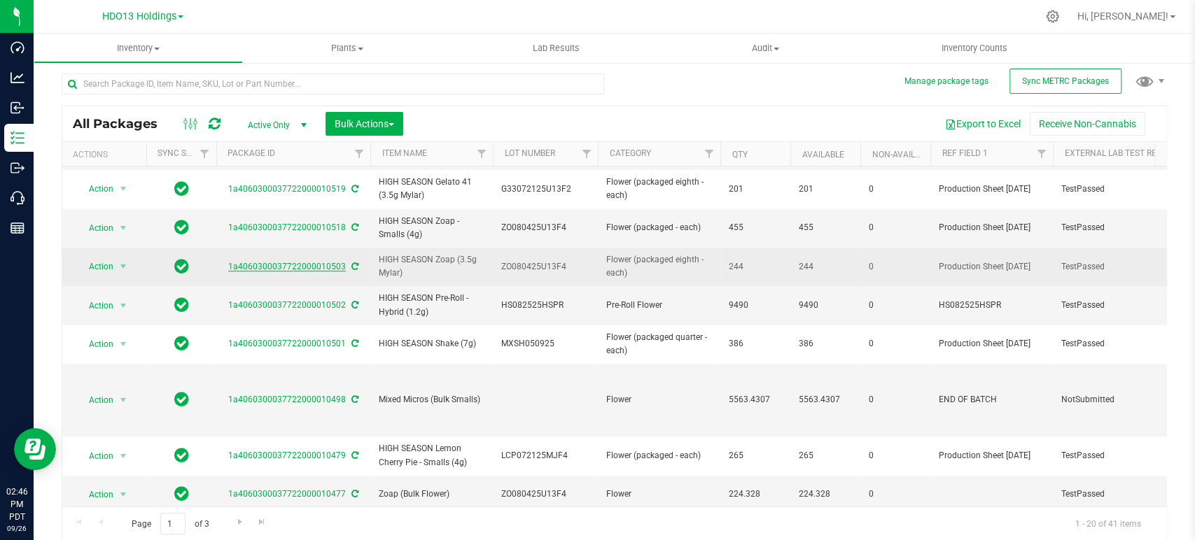
click at [325, 262] on link "1a4060300037722000010503" at bounding box center [287, 267] width 118 height 10
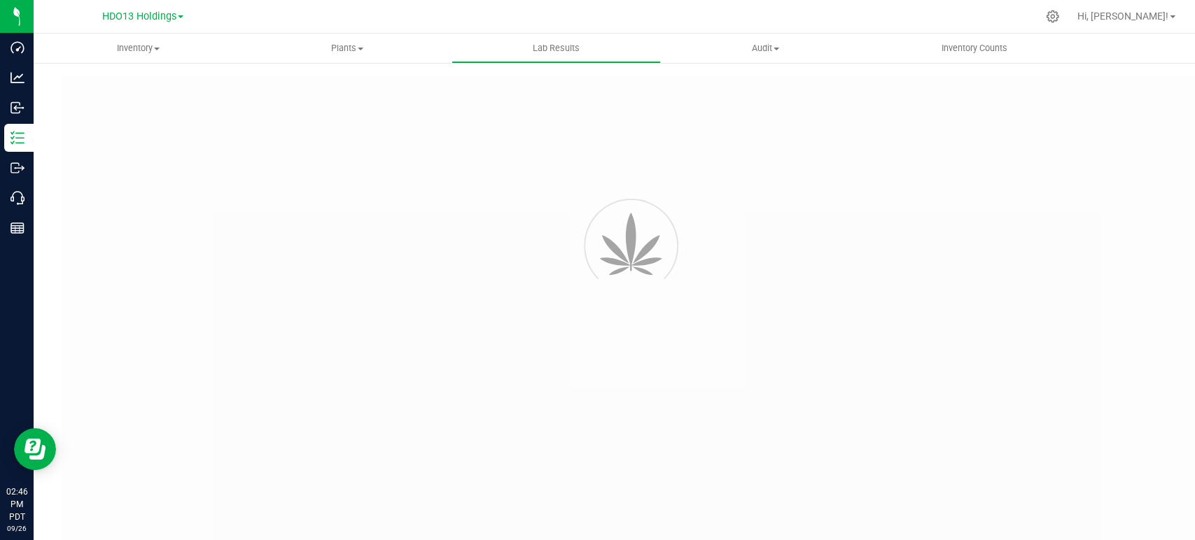
type input "1a4060300037722000010477"
type input "250821L021"
type input "1a4060300037722000010477"
type input "[DATE] 8:38 AM"
type input "[DATE]"
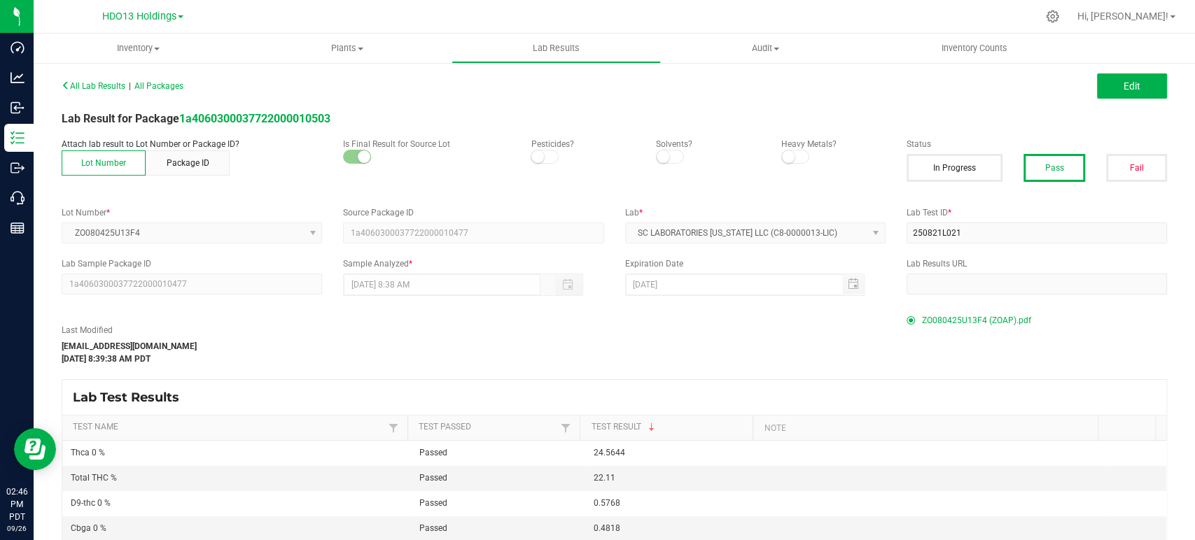
click at [966, 316] on span "ZO080425U13F4 (ZOAP).pdf" at bounding box center [976, 320] width 109 height 21
